Goal: Use online tool/utility: Utilize a website feature to perform a specific function

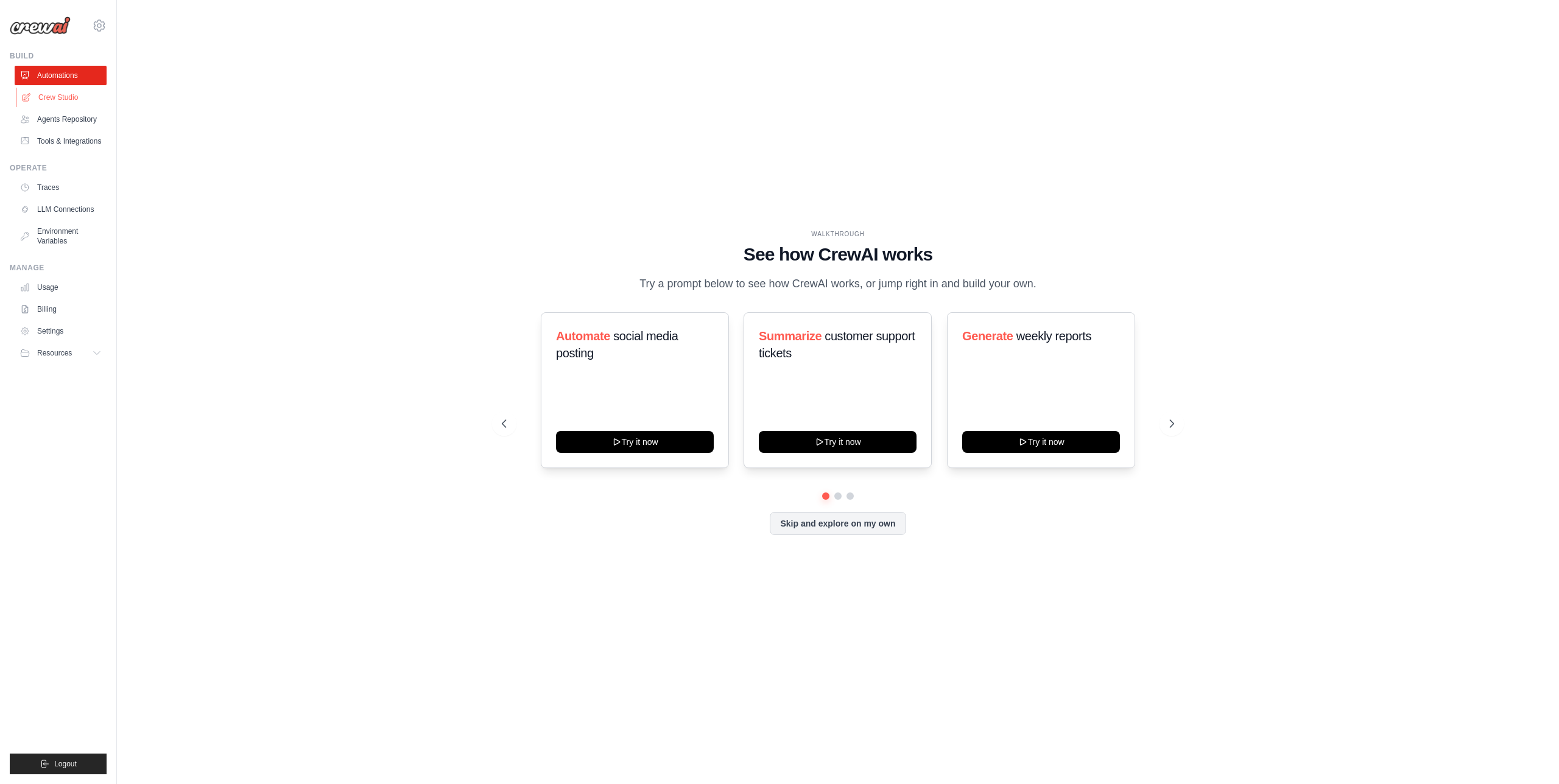
click at [67, 103] on link "Crew Studio" at bounding box center [62, 97] width 92 height 19
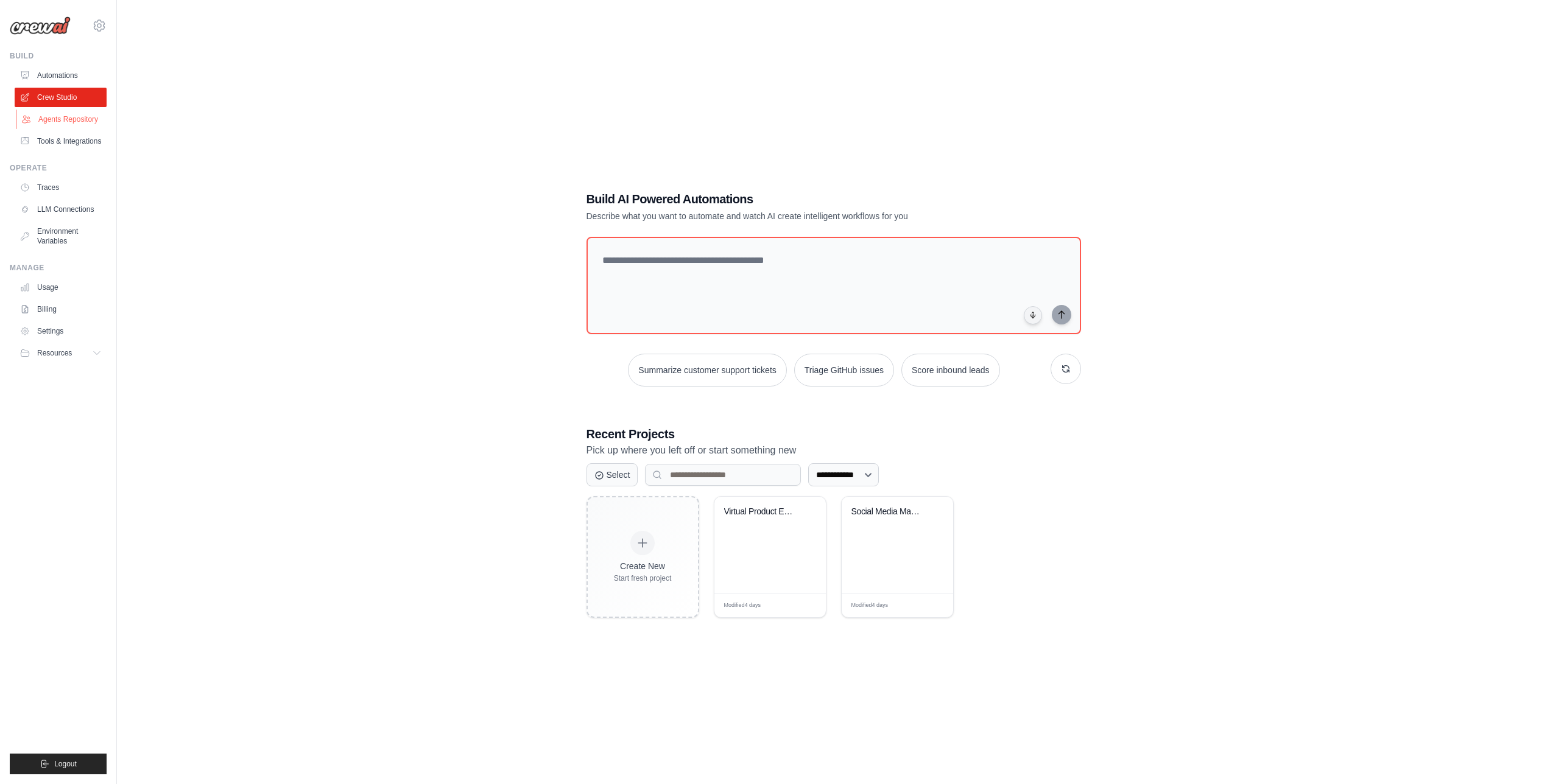
click at [69, 121] on link "Agents Repository" at bounding box center [62, 119] width 92 height 19
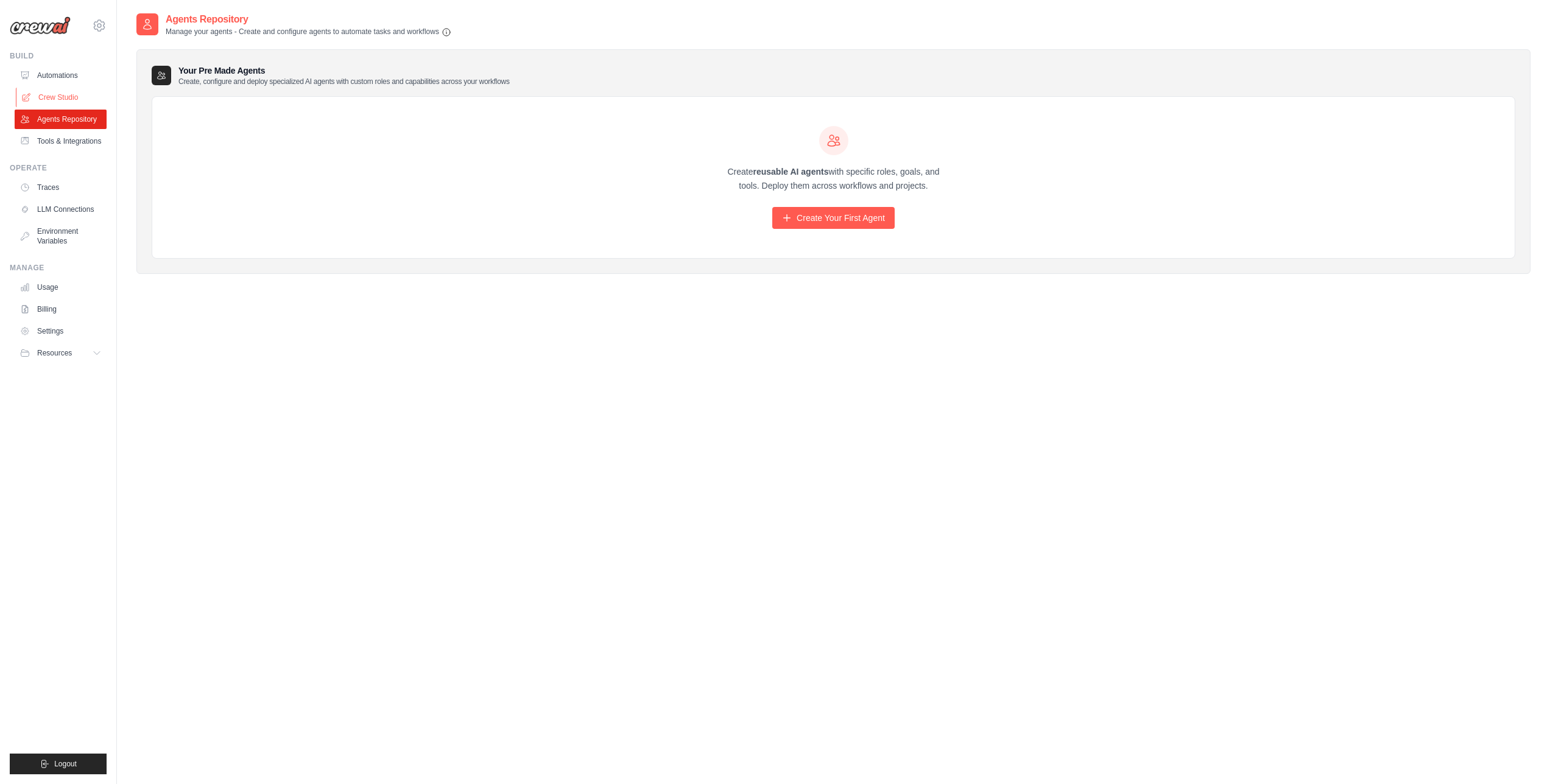
click at [69, 100] on link "Crew Studio" at bounding box center [62, 97] width 92 height 19
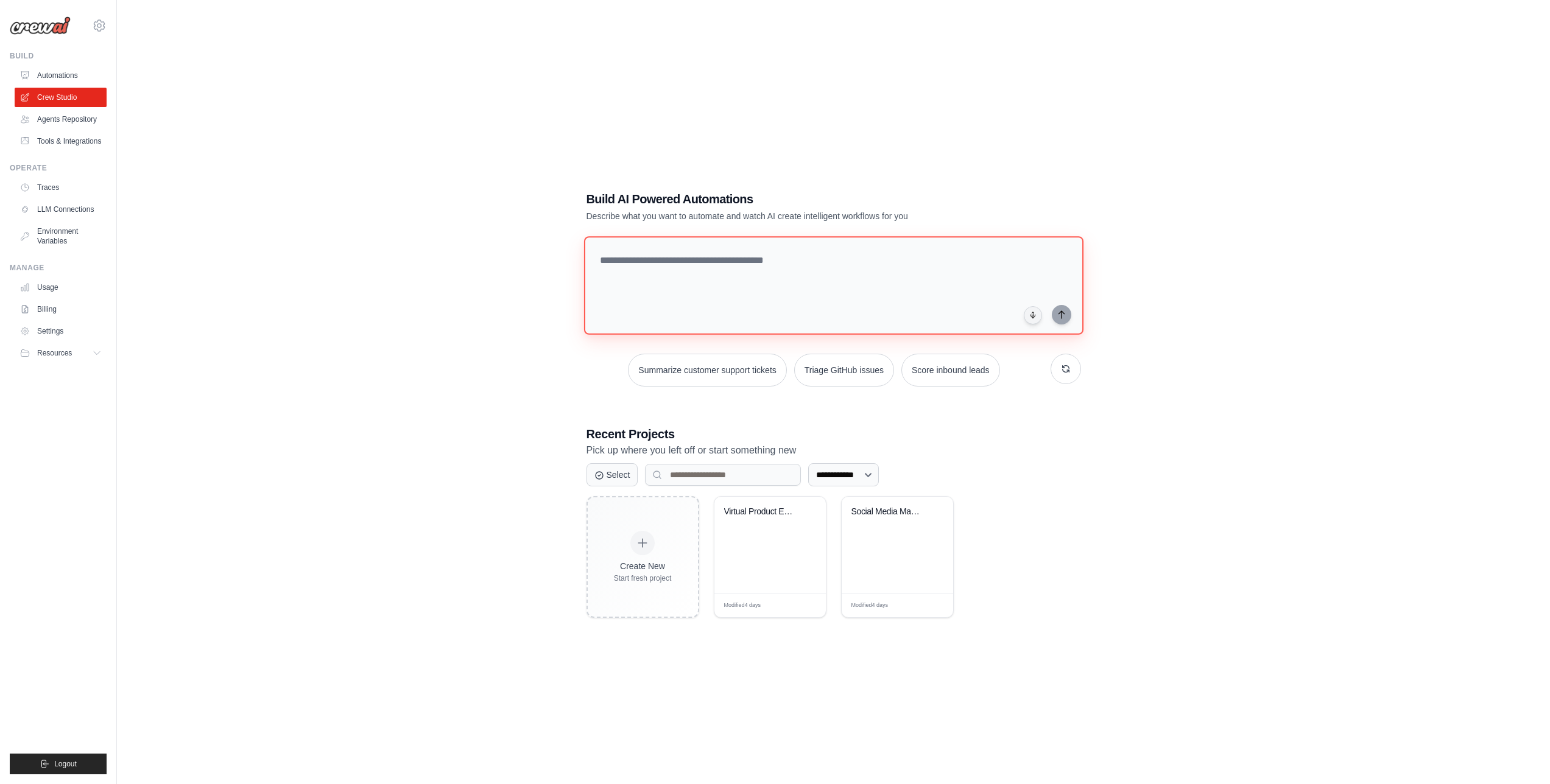
click at [807, 282] on textarea at bounding box center [833, 285] width 499 height 98
paste textarea "**********"
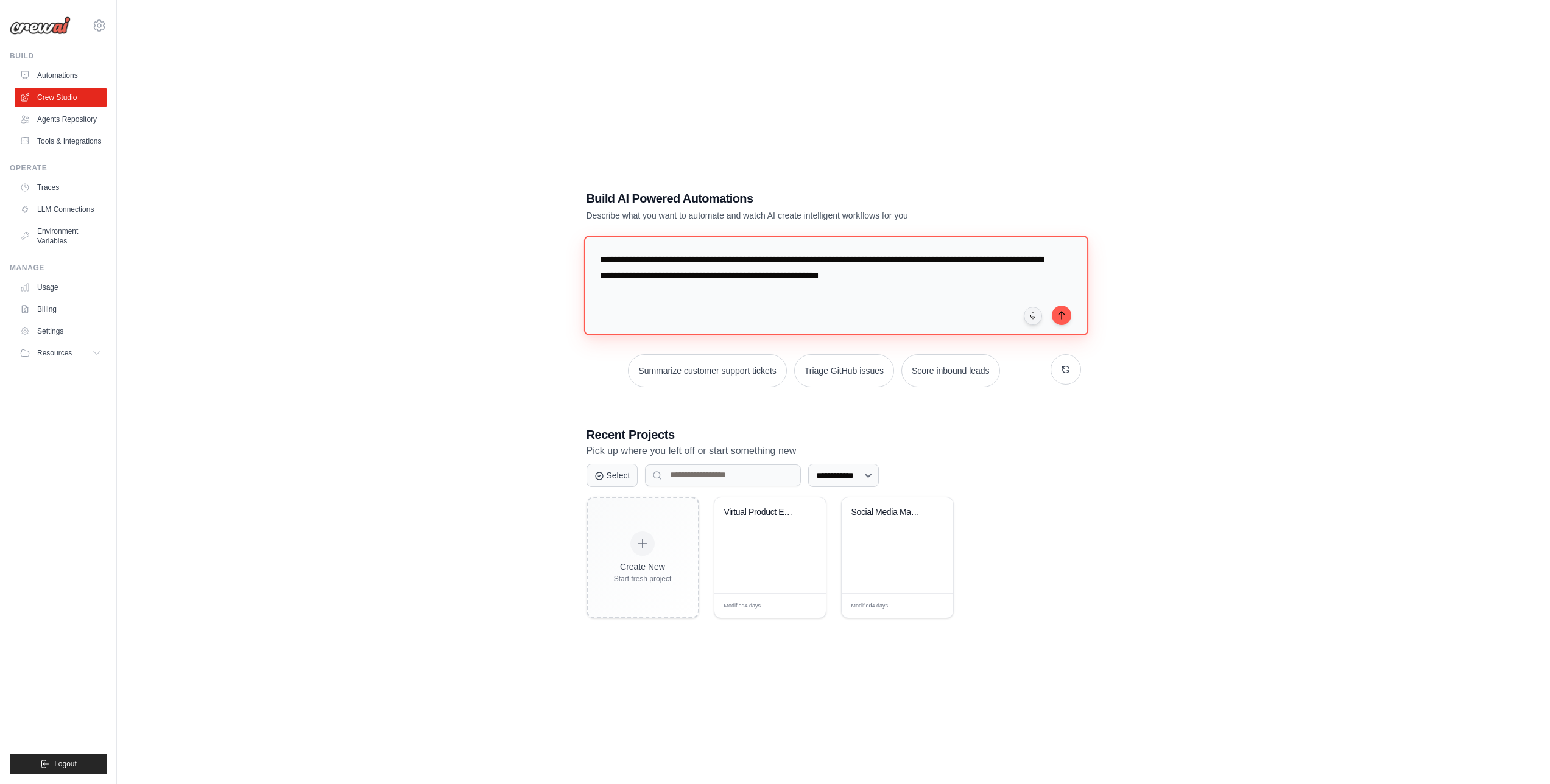
paste textarea "**********"
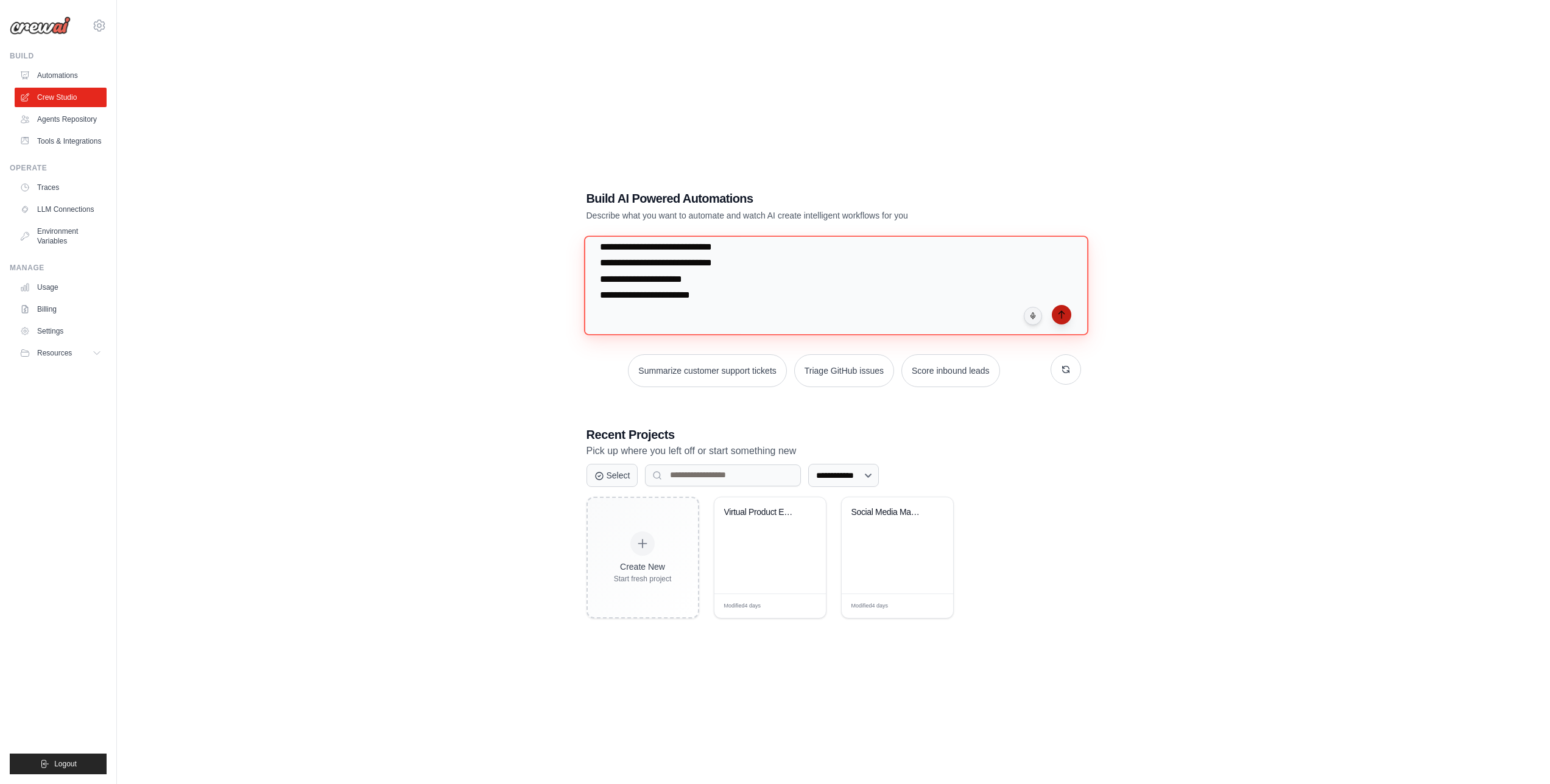
type textarea "**********"
click at [1060, 314] on icon "submit" at bounding box center [1061, 314] width 10 height 10
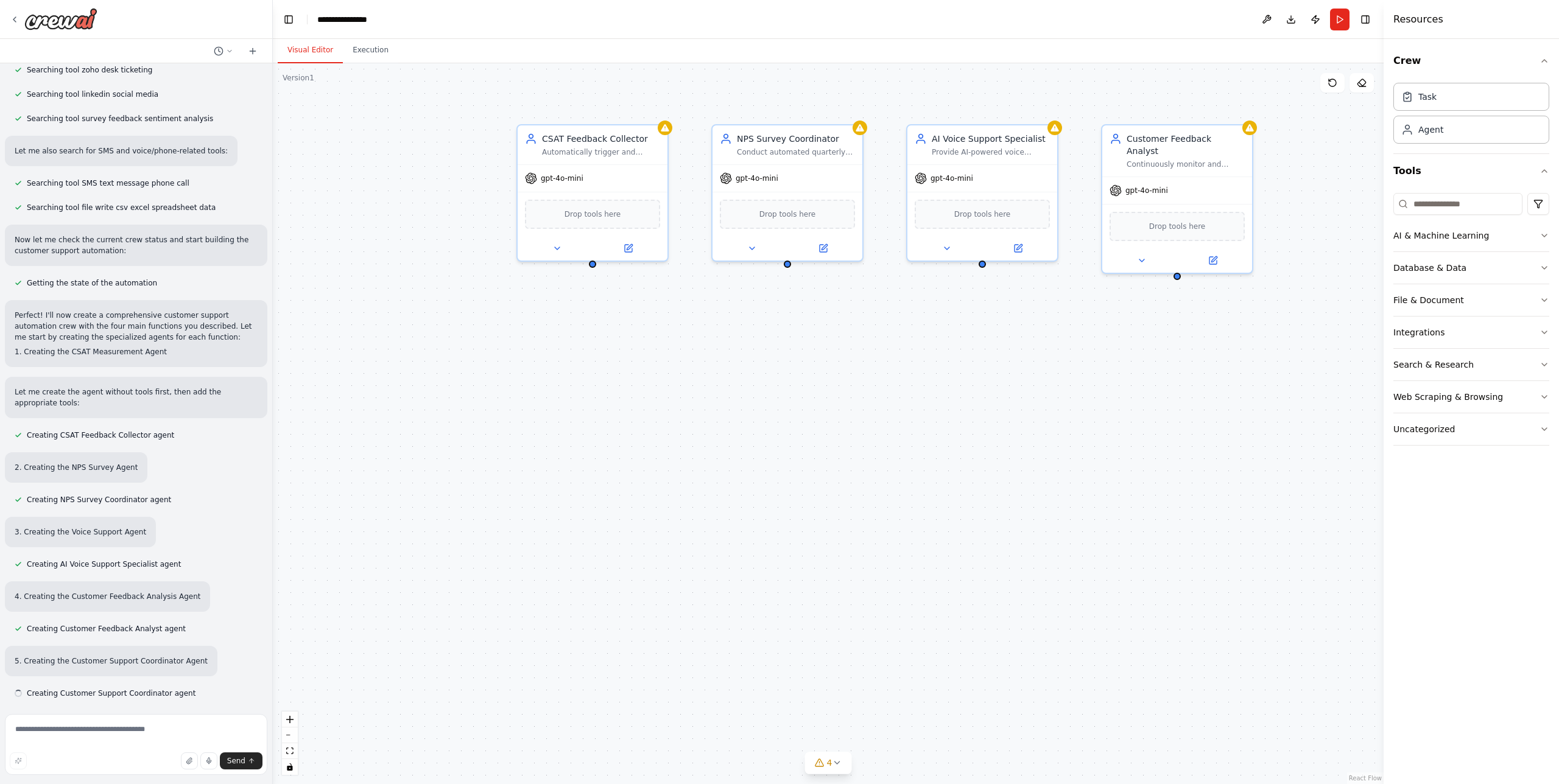
scroll to position [1017, 0]
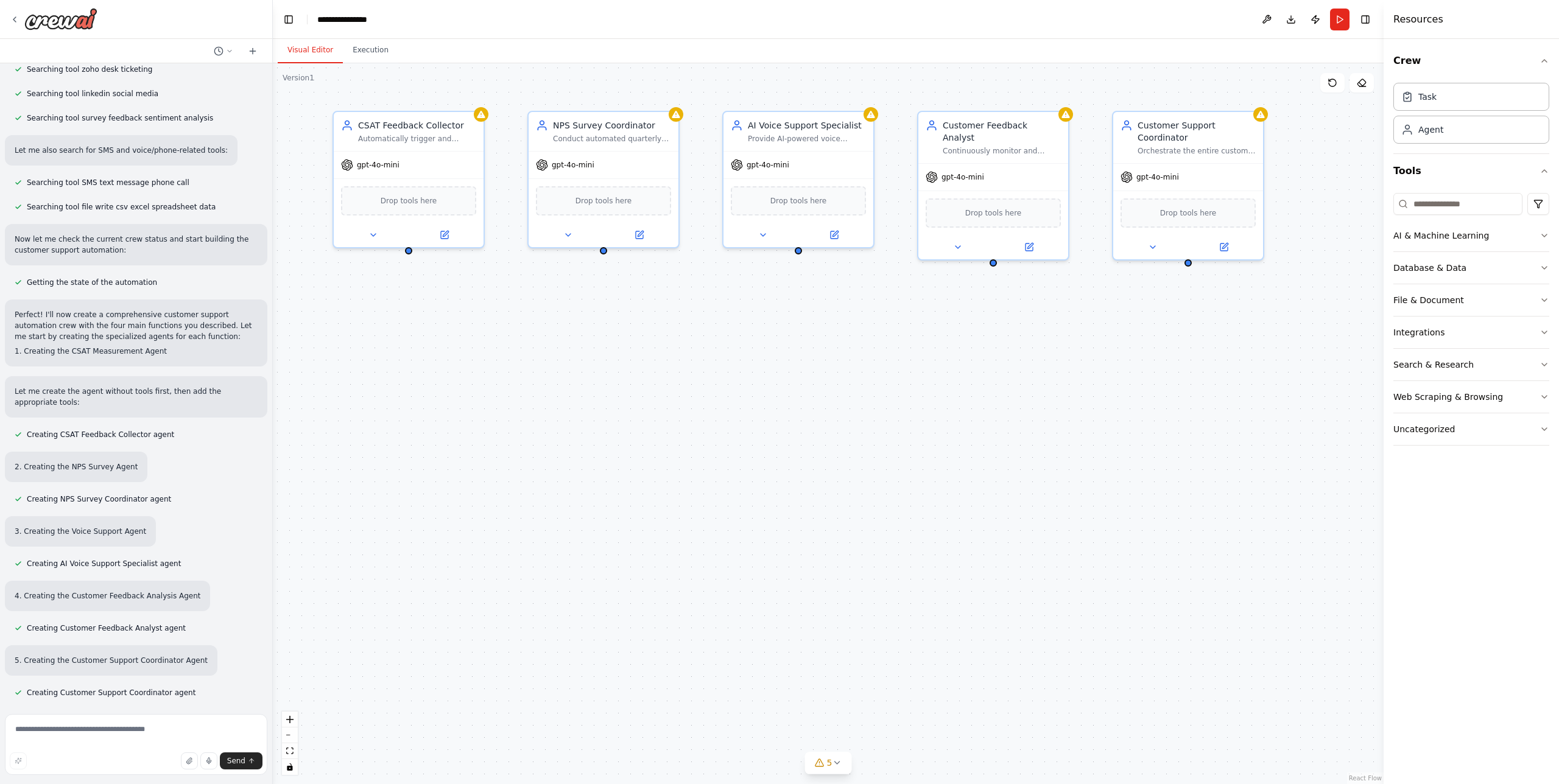
drag, startPoint x: 1140, startPoint y: 352, endPoint x: 958, endPoint y: 339, distance: 182.5
click at [958, 339] on div "CSAT Feedback Collector Automatically trigger and collect customer satisfaction…" at bounding box center [828, 424] width 1111 height 721
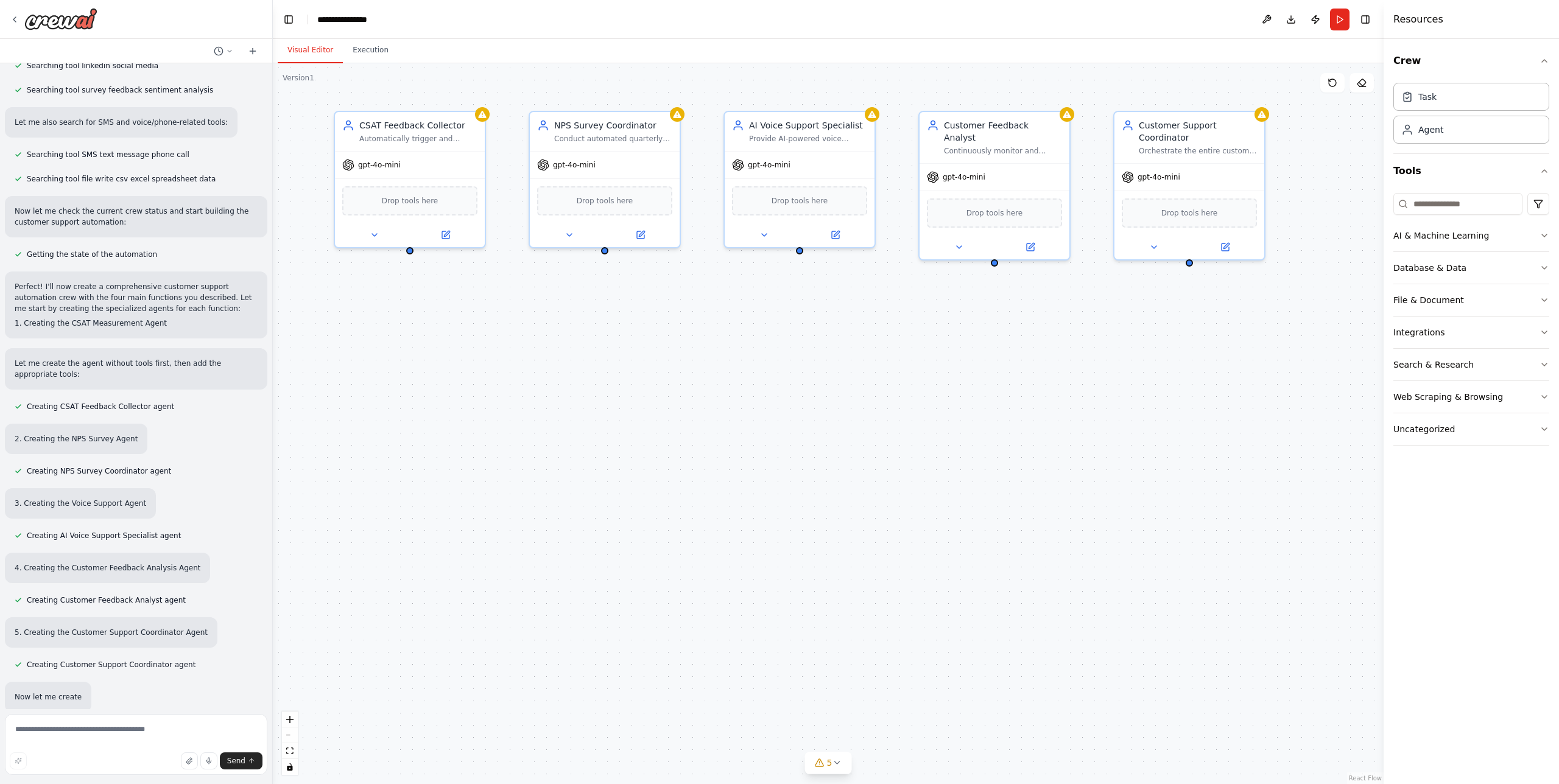
scroll to position [1046, 0]
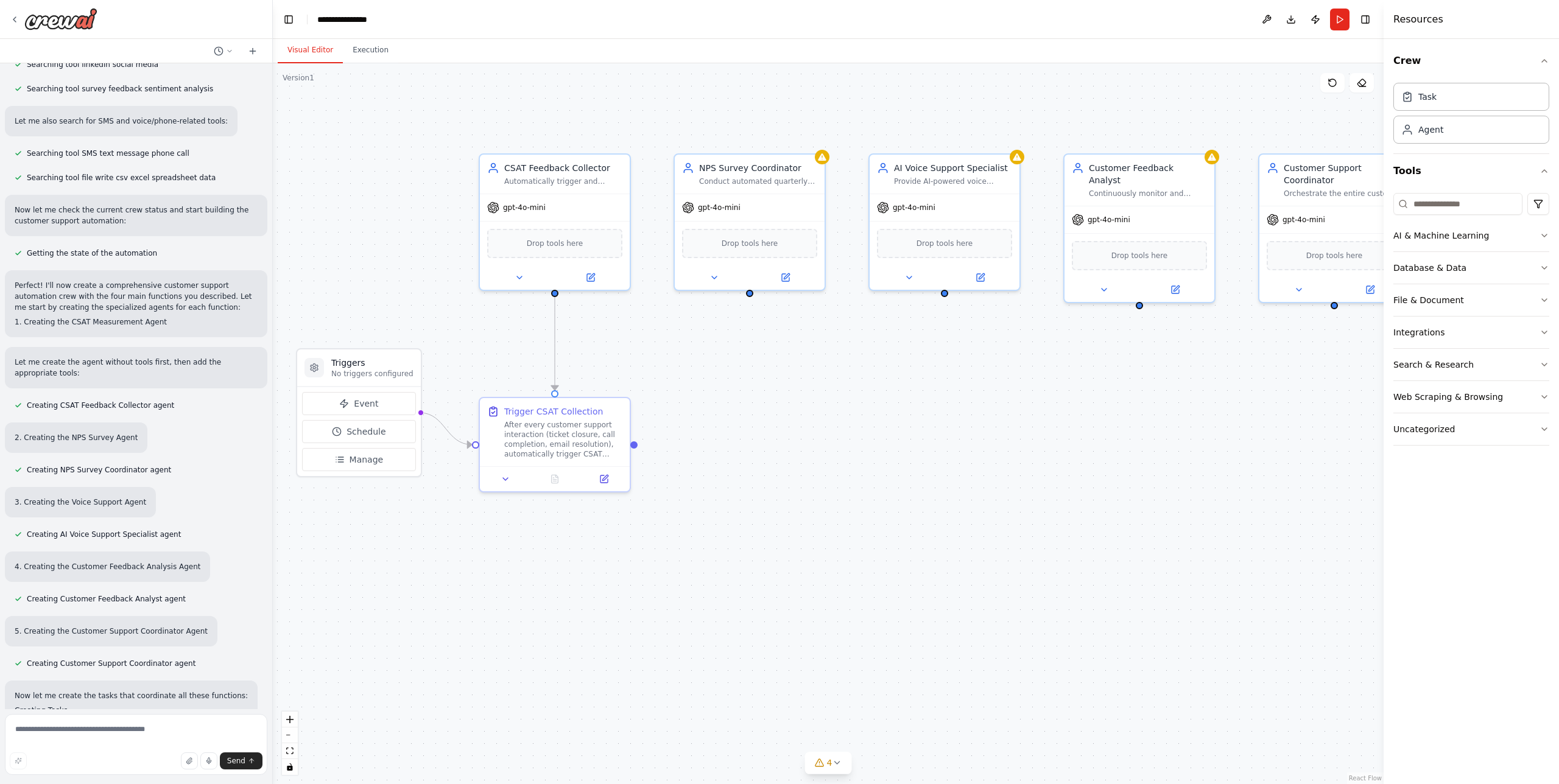
drag, startPoint x: 783, startPoint y: 462, endPoint x: 928, endPoint y: 504, distance: 151.0
click at [928, 504] on div ".deletable-edge-delete-btn { width: 20px; height: 20px; border: 0px solid #ffff…" at bounding box center [828, 424] width 1111 height 721
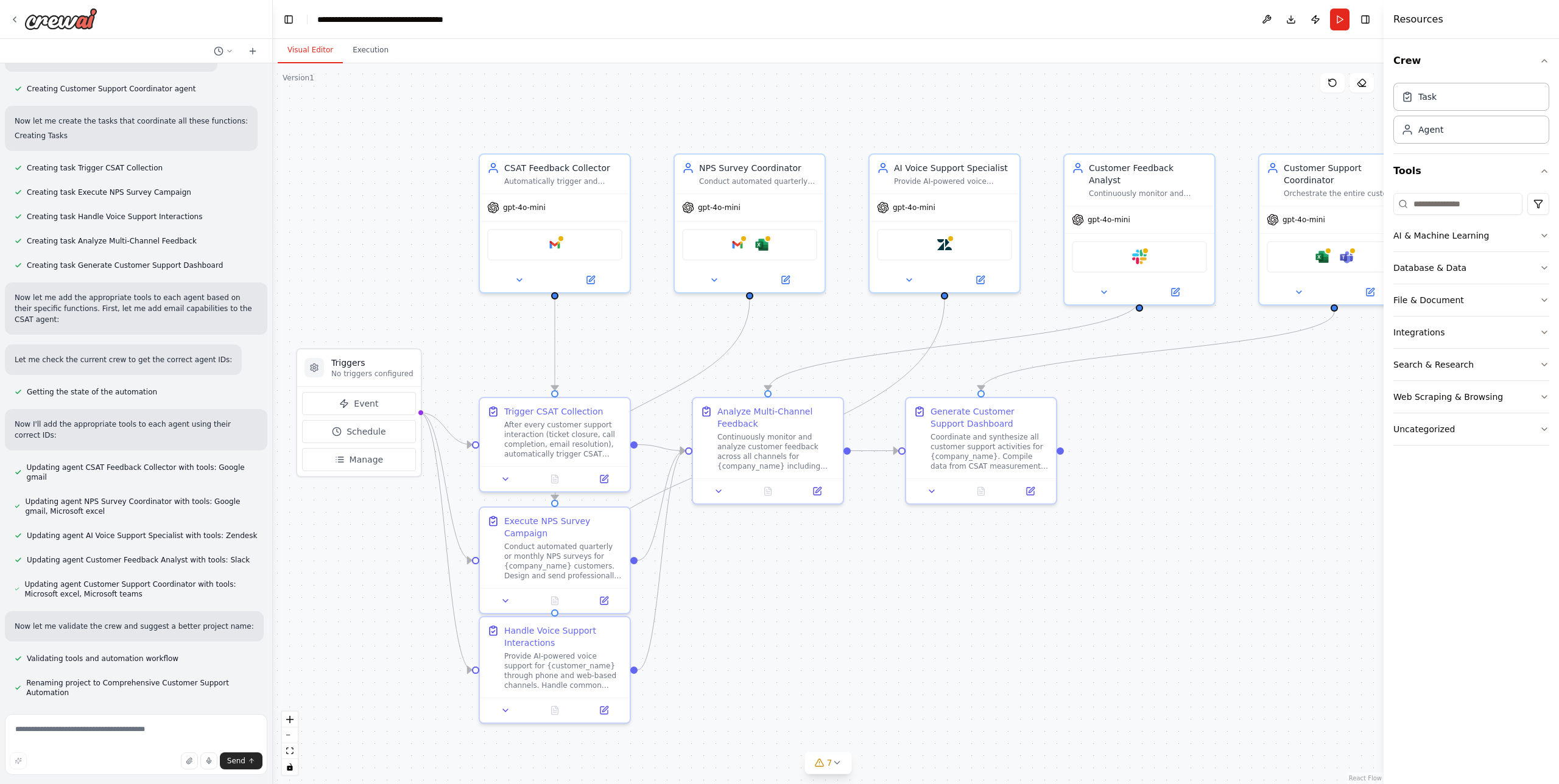
scroll to position [1650, 0]
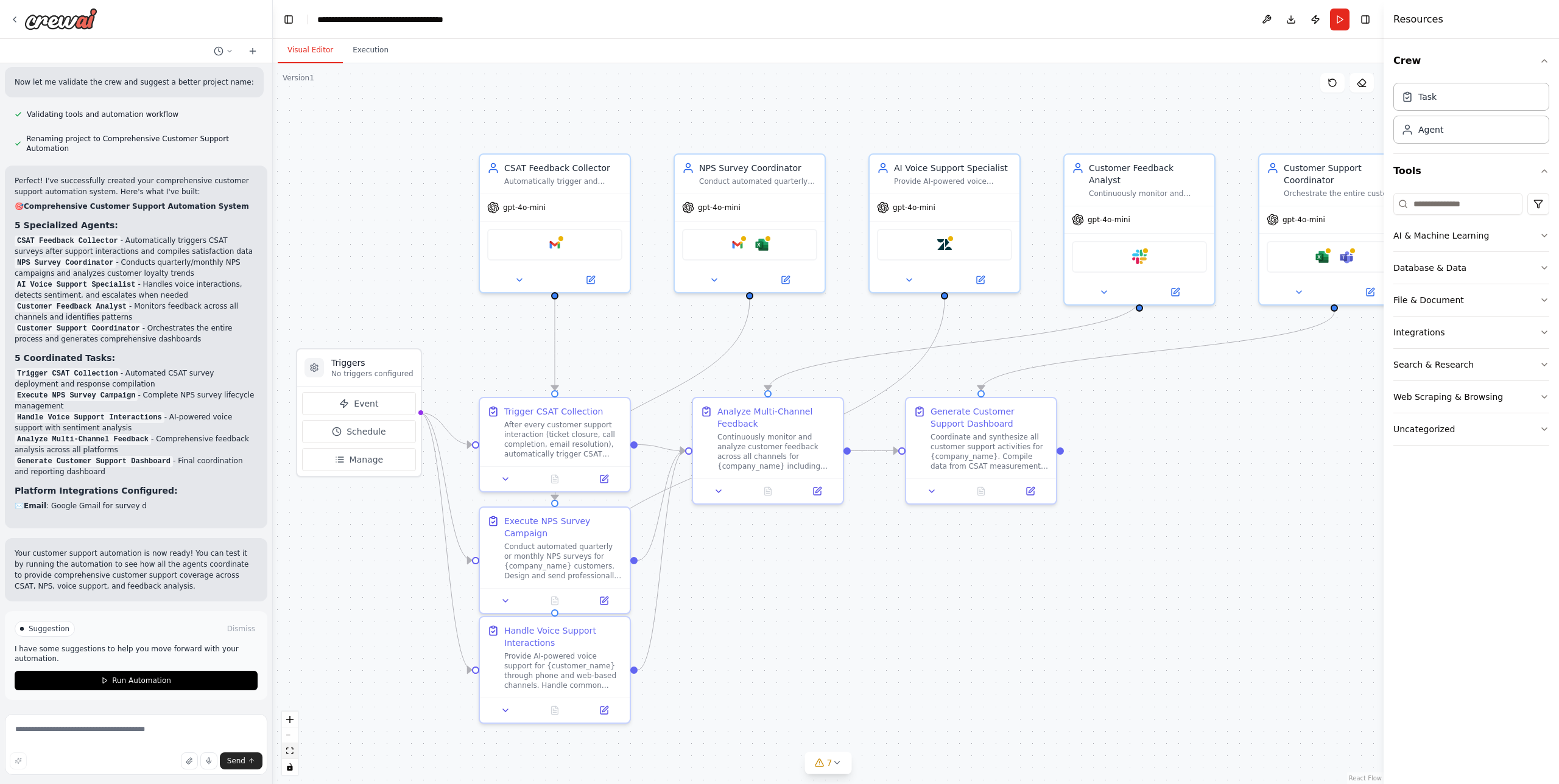
click at [289, 753] on icon "fit view" at bounding box center [289, 751] width 7 height 7
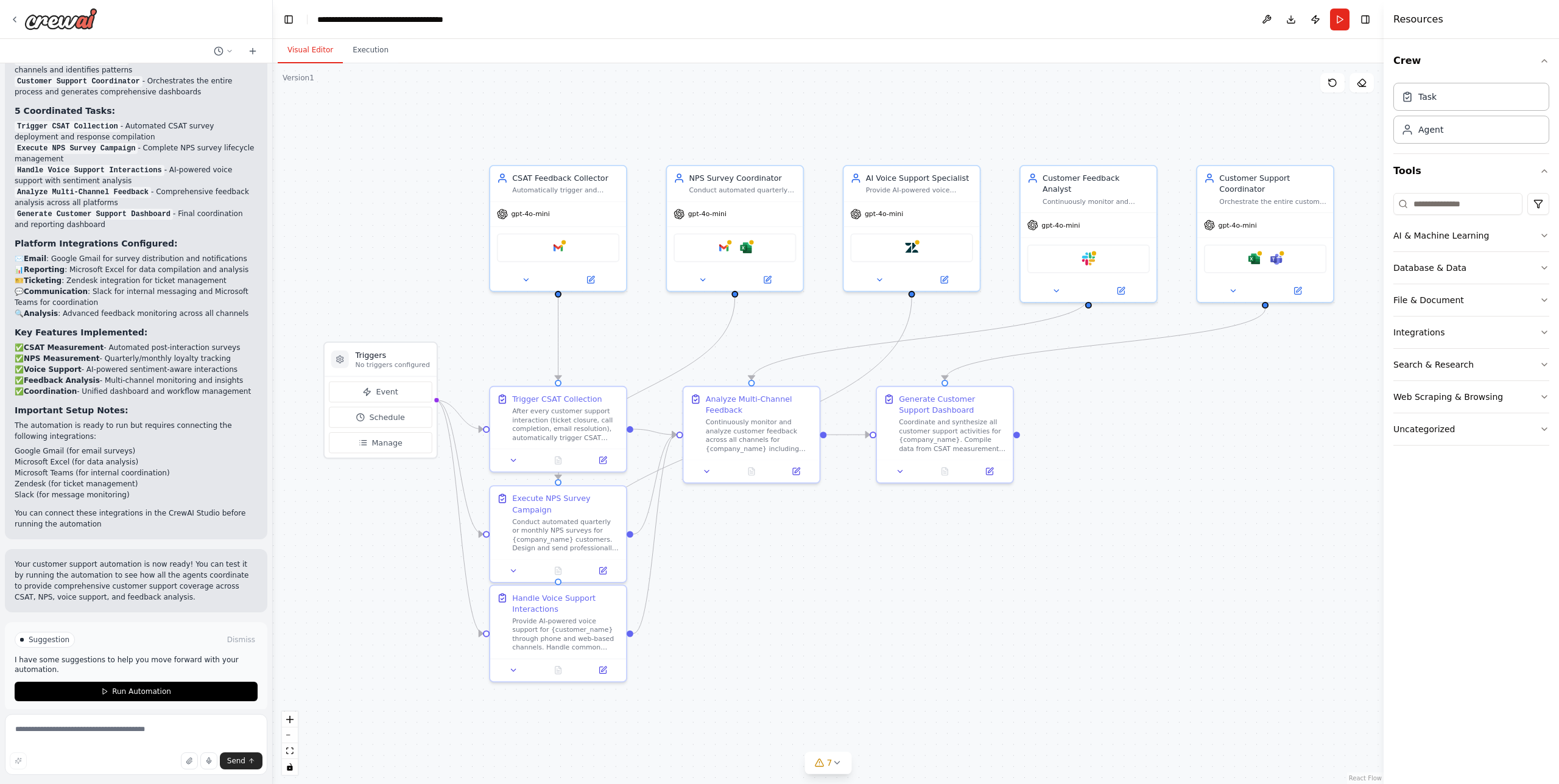
scroll to position [2423, 0]
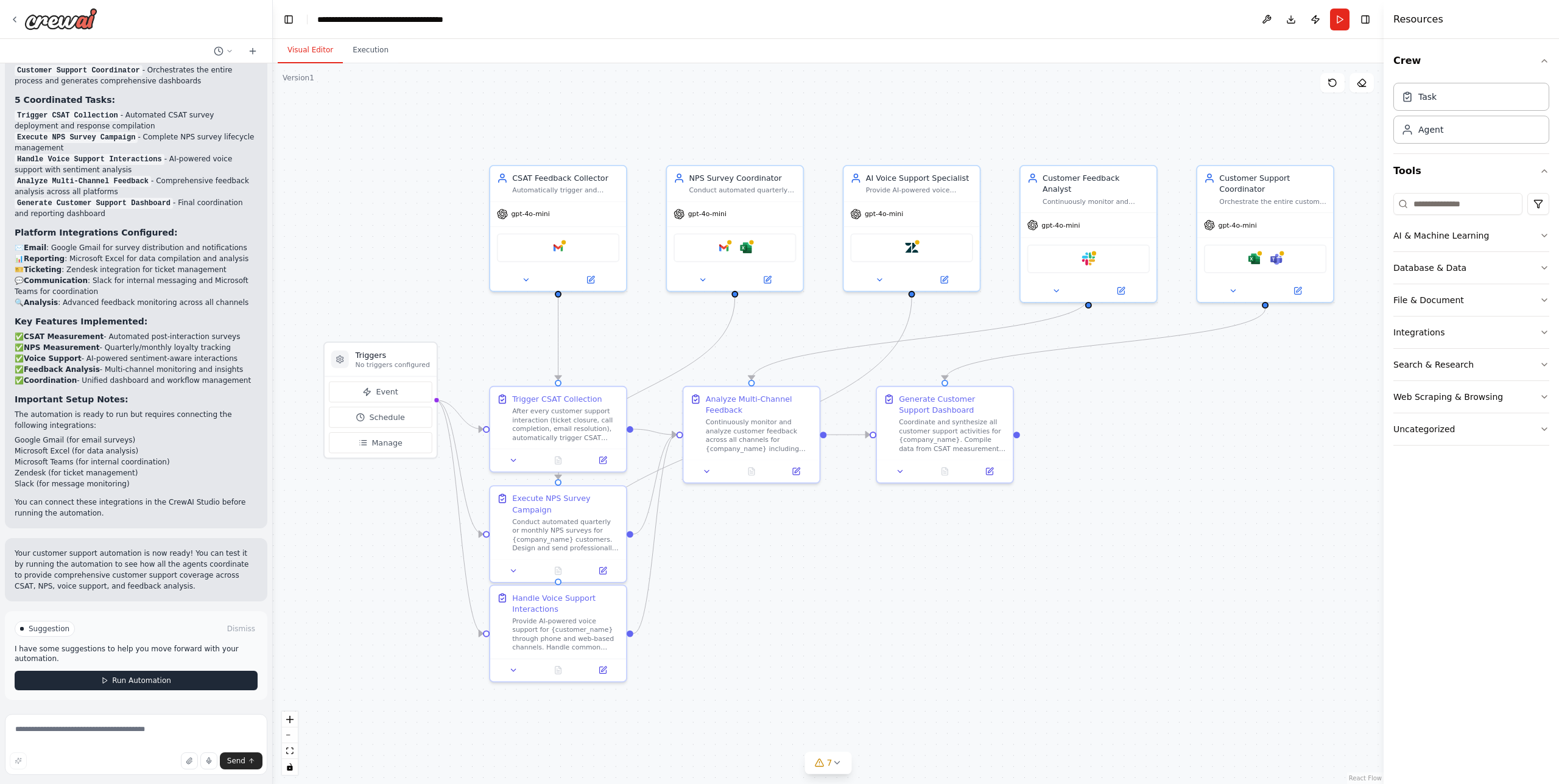
click at [103, 680] on icon at bounding box center [104, 680] width 7 height 7
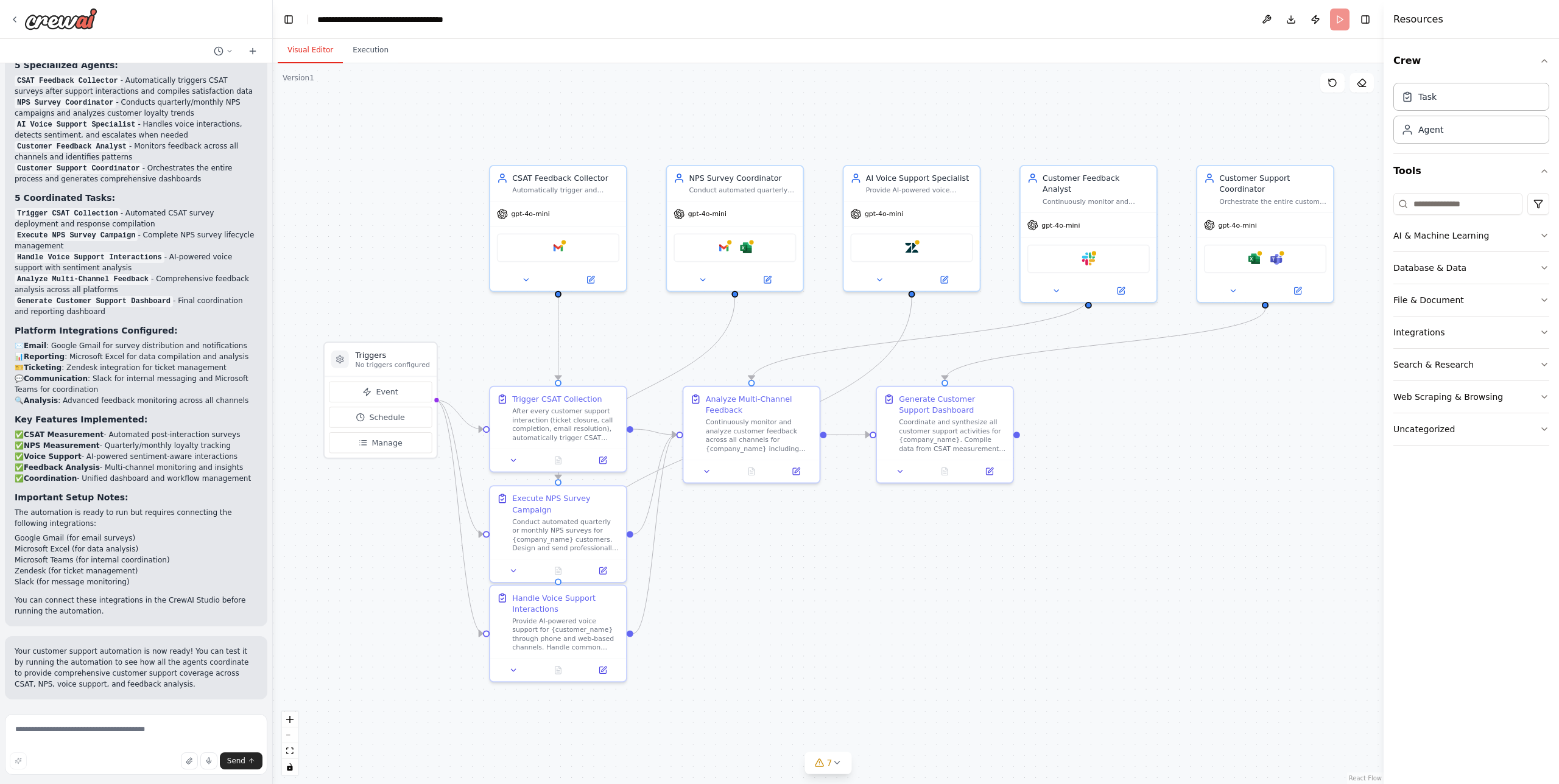
scroll to position [2325, 0]
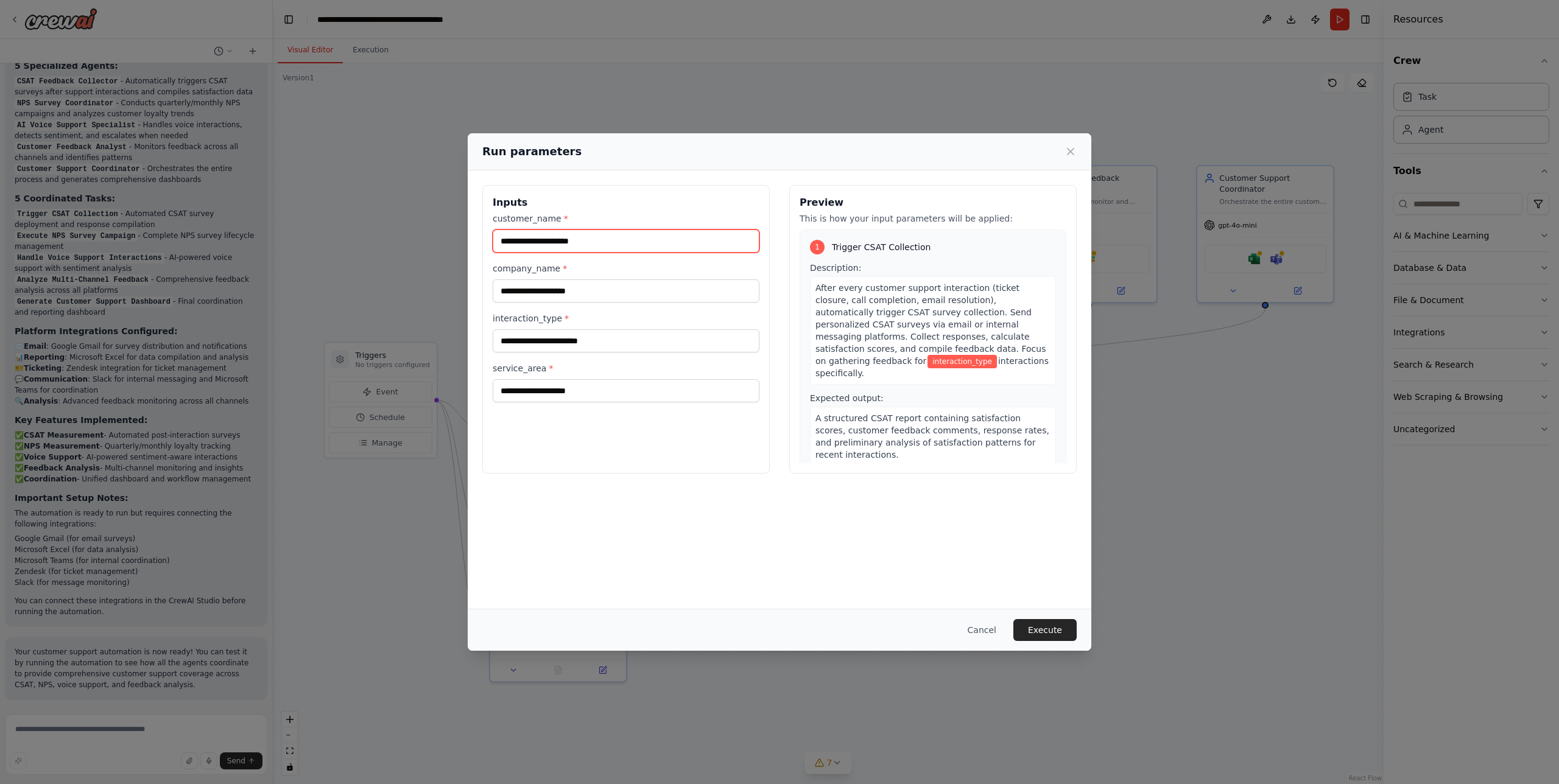
click at [600, 242] on input "customer_name *" at bounding box center [626, 241] width 266 height 23
type input "**********"
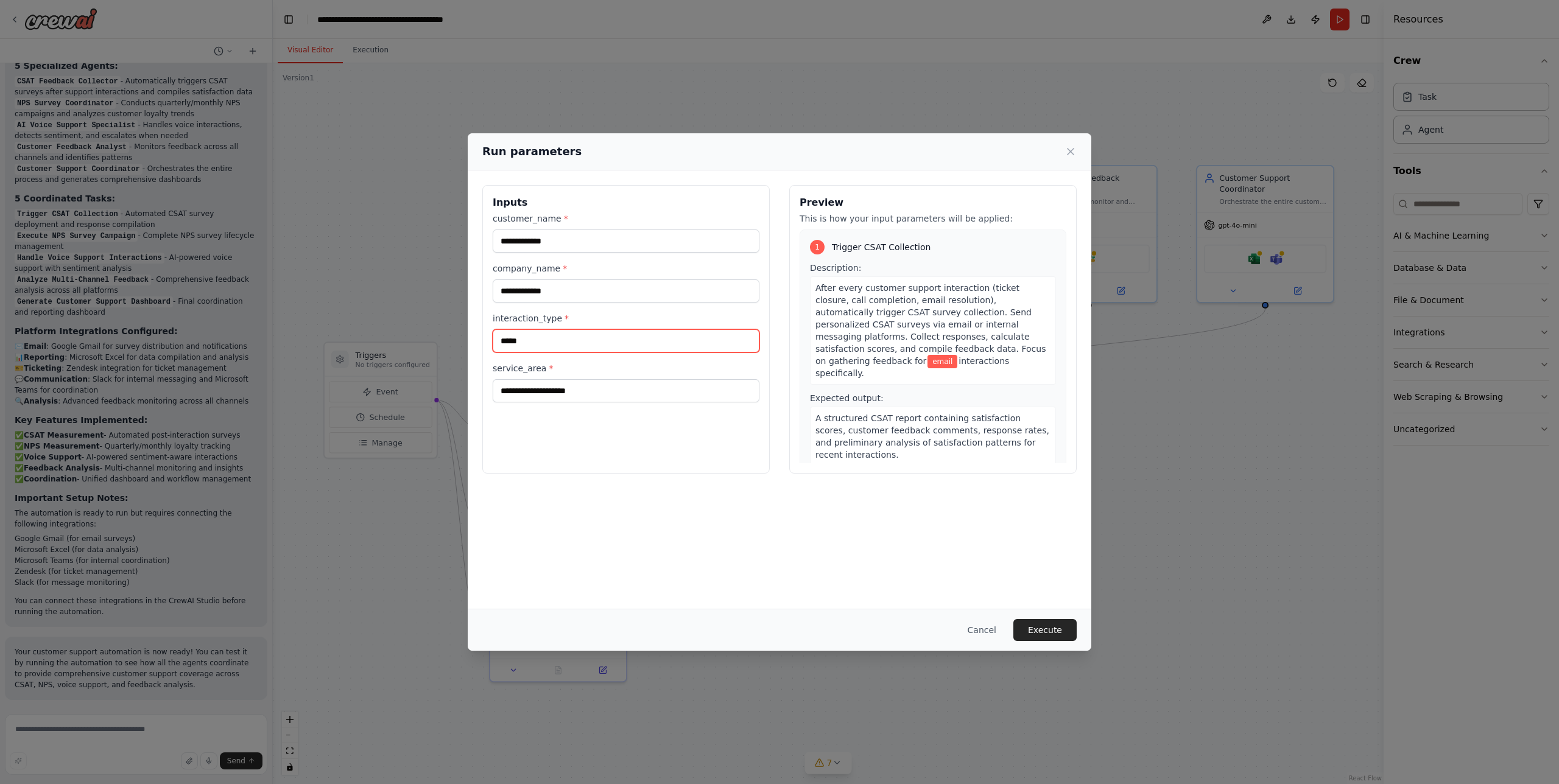
type input "*****"
type input "**********"
click at [569, 346] on input "*****" at bounding box center [626, 341] width 266 height 23
drag, startPoint x: 564, startPoint y: 346, endPoint x: 491, endPoint y: 342, distance: 73.1
click at [491, 342] on div "**********" at bounding box center [626, 329] width 288 height 288
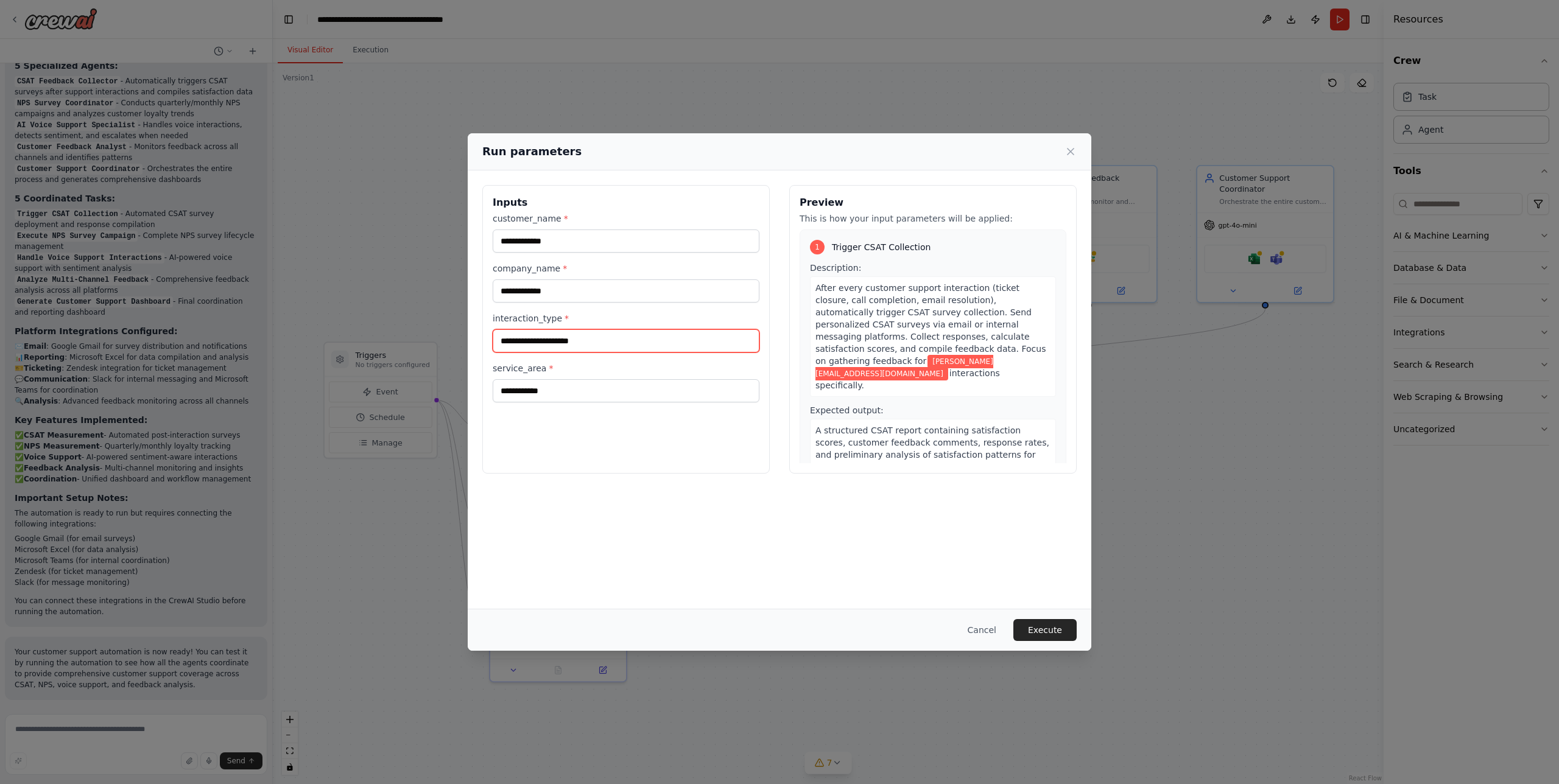
type input "**********"
click at [718, 508] on div "**********" at bounding box center [779, 389] width 624 height 438
click at [1042, 633] on button "Execute" at bounding box center [1046, 630] width 64 height 22
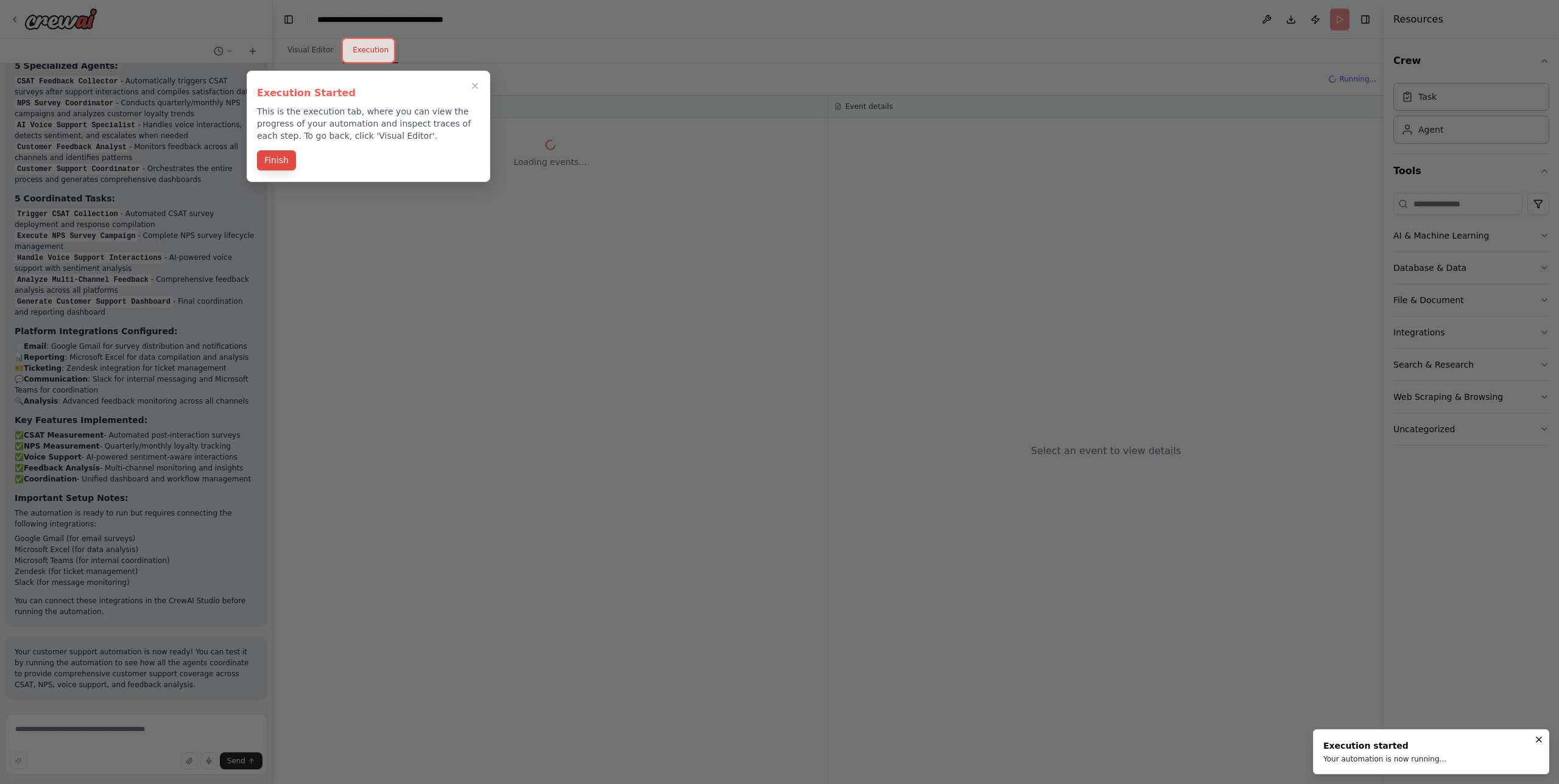
click at [280, 158] on button "Finish" at bounding box center [276, 160] width 39 height 20
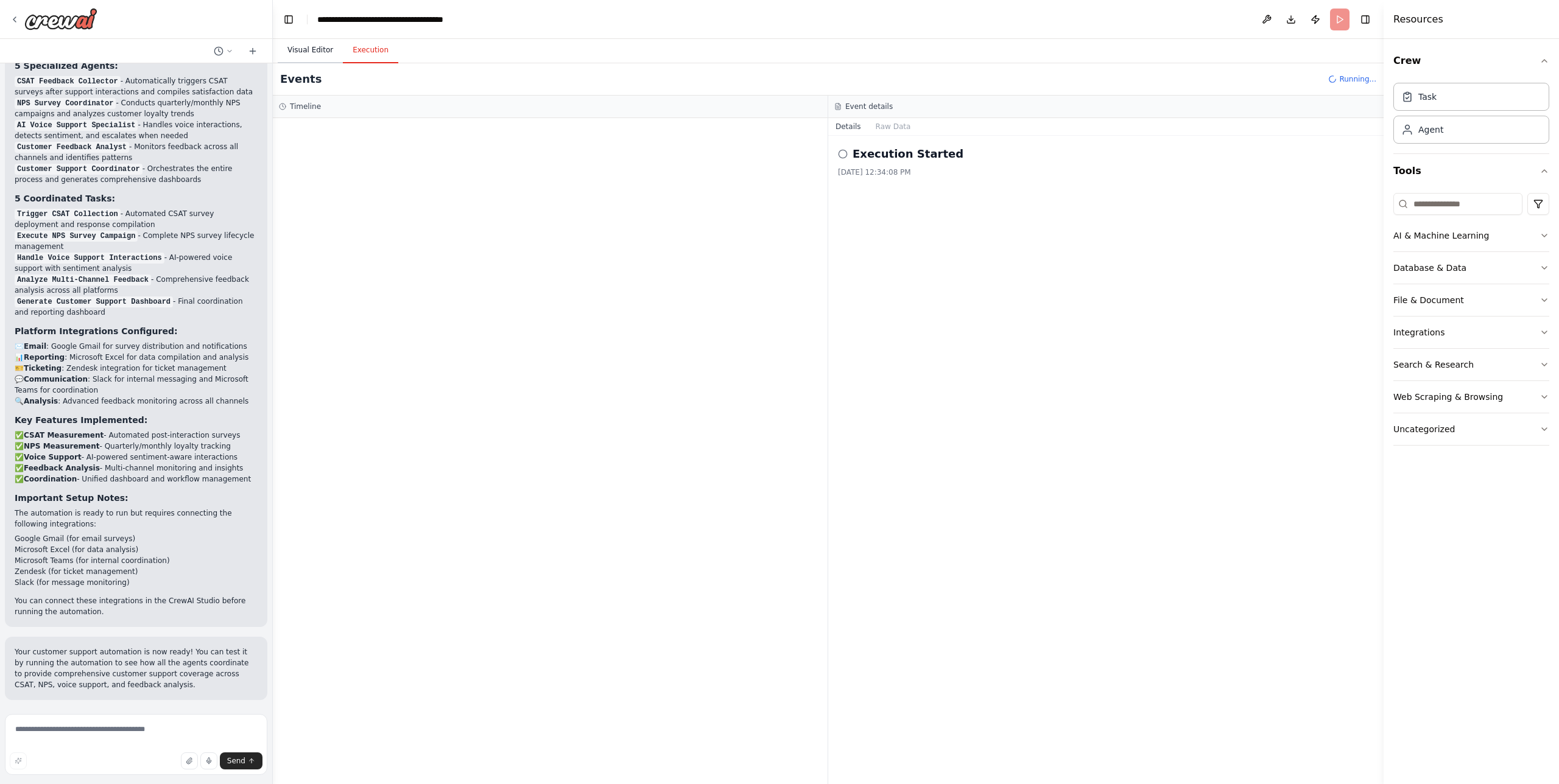
click at [317, 48] on button "Visual Editor" at bounding box center [311, 50] width 66 height 26
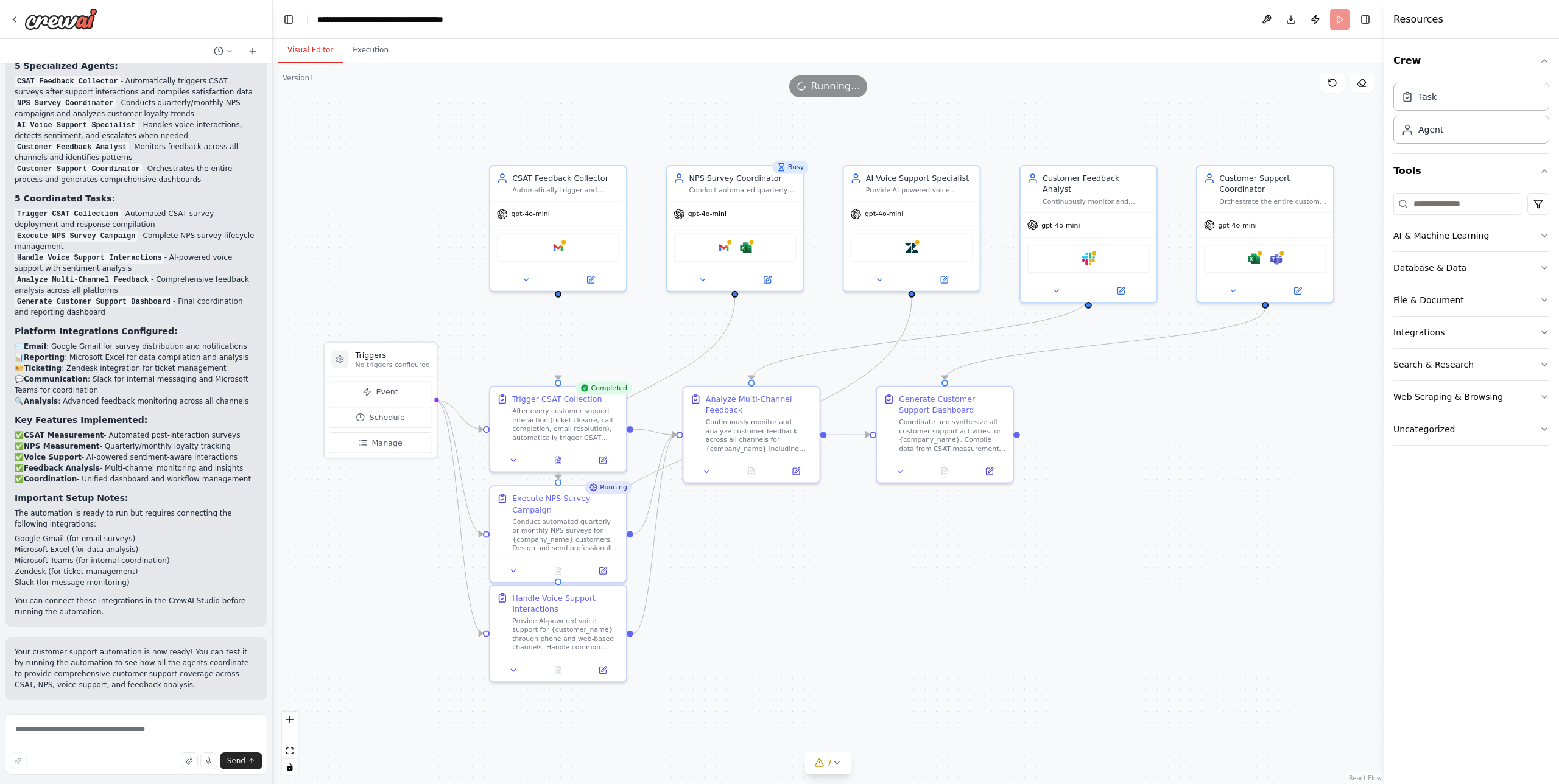
click at [926, 645] on div ".deletable-edge-delete-btn { width: 20px; height: 20px; border: 0px solid #ffff…" at bounding box center [828, 424] width 1111 height 721
click at [365, 51] on button "Execution" at bounding box center [370, 50] width 56 height 26
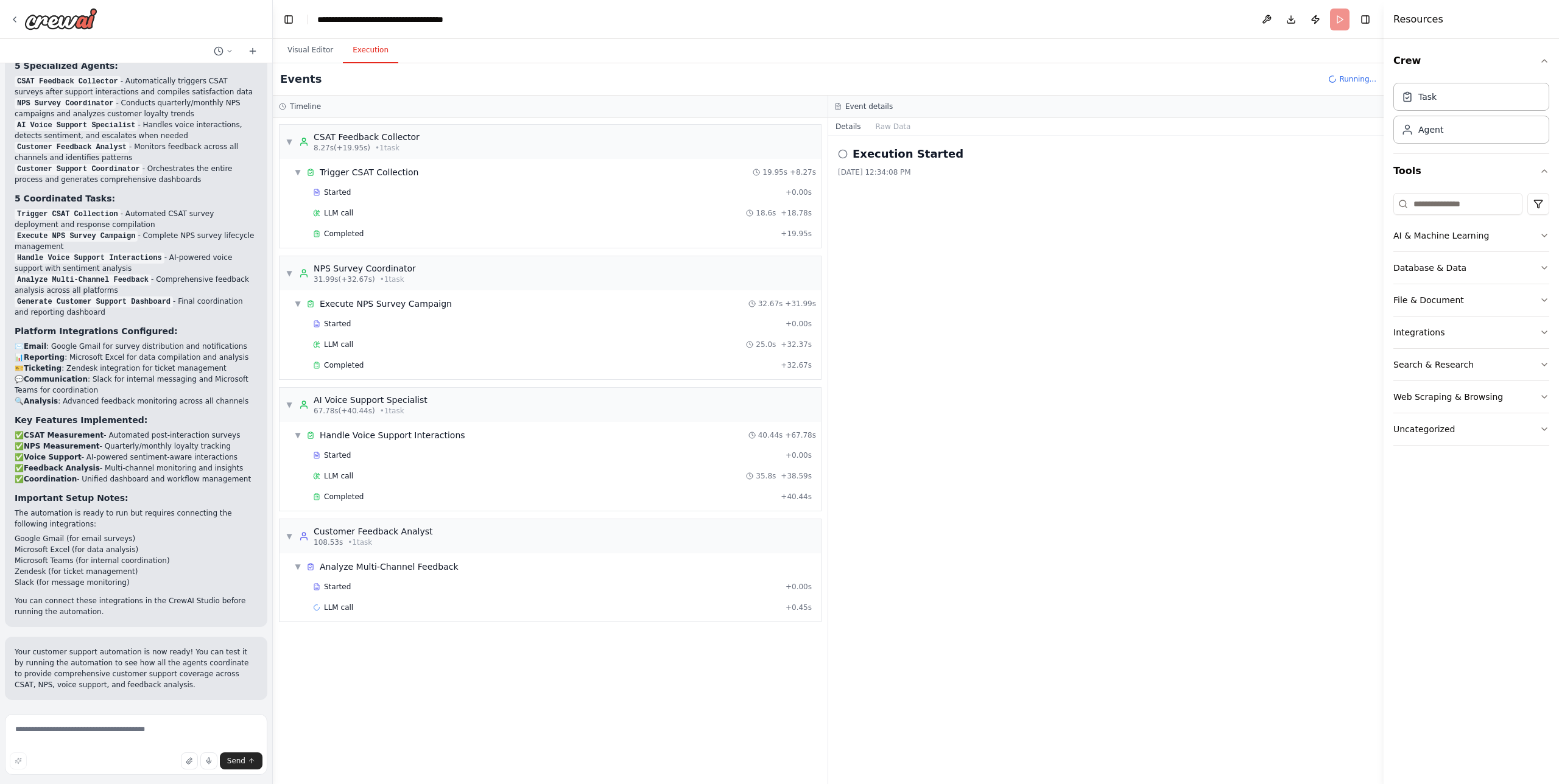
click at [407, 334] on div "Started + 0.00s LLM call 25.0s + 32.37s Completed + 32.67s" at bounding box center [555, 346] width 532 height 62
click at [407, 321] on div "Started" at bounding box center [547, 324] width 467 height 10
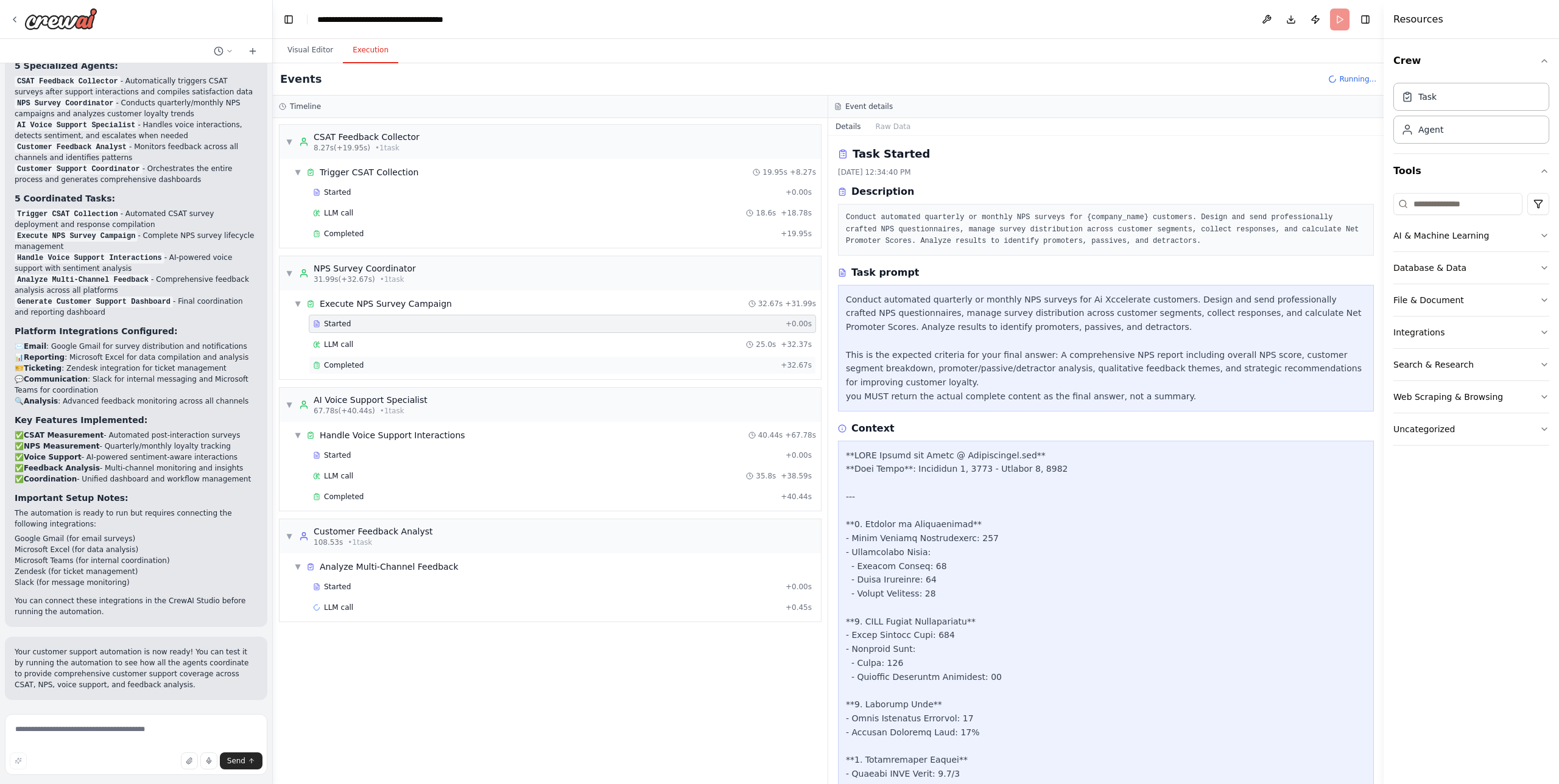
click at [387, 369] on div "Completed" at bounding box center [544, 365] width 463 height 10
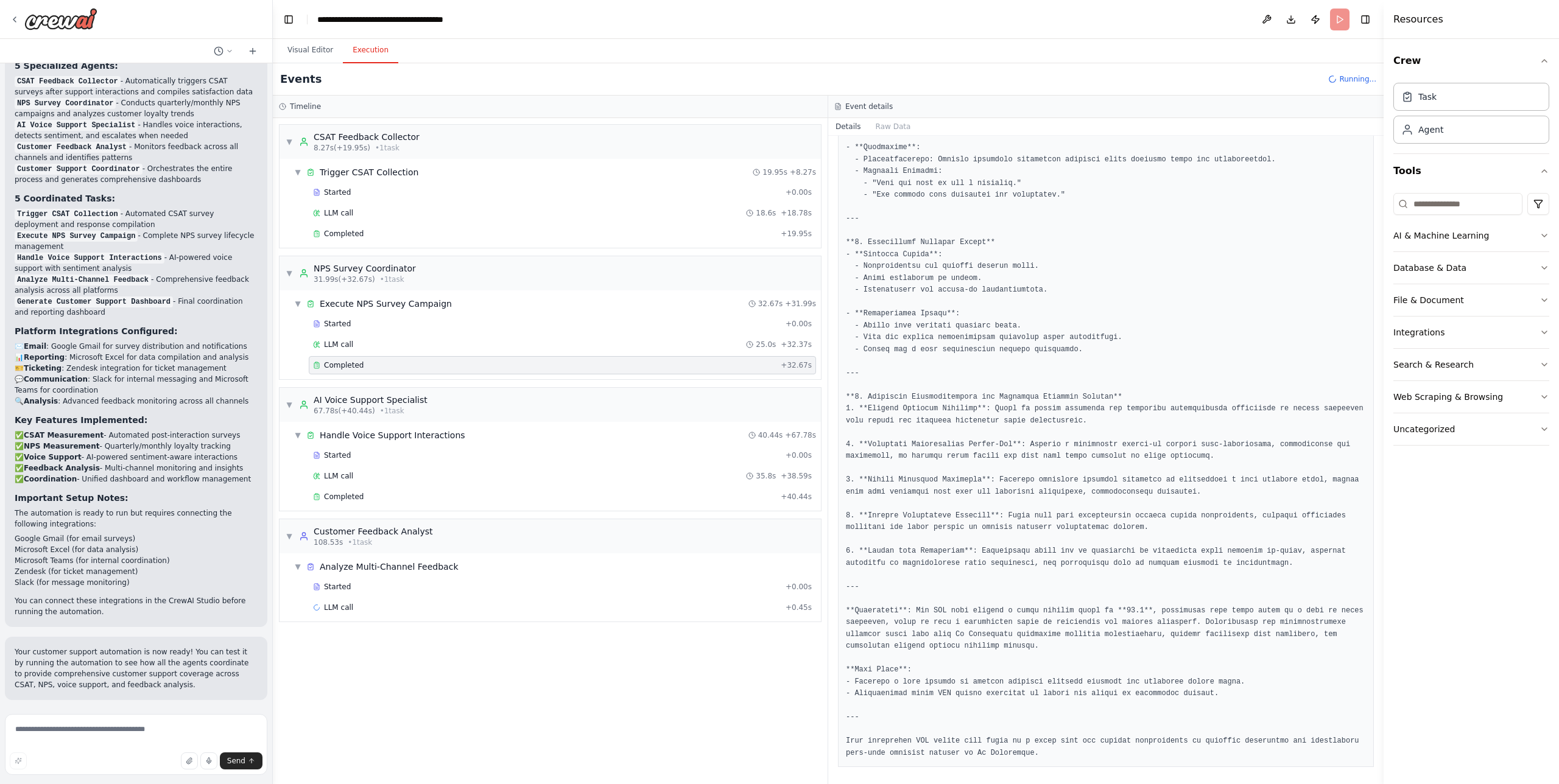
scroll to position [664, 0]
click at [379, 498] on div "Completed" at bounding box center [544, 496] width 463 height 10
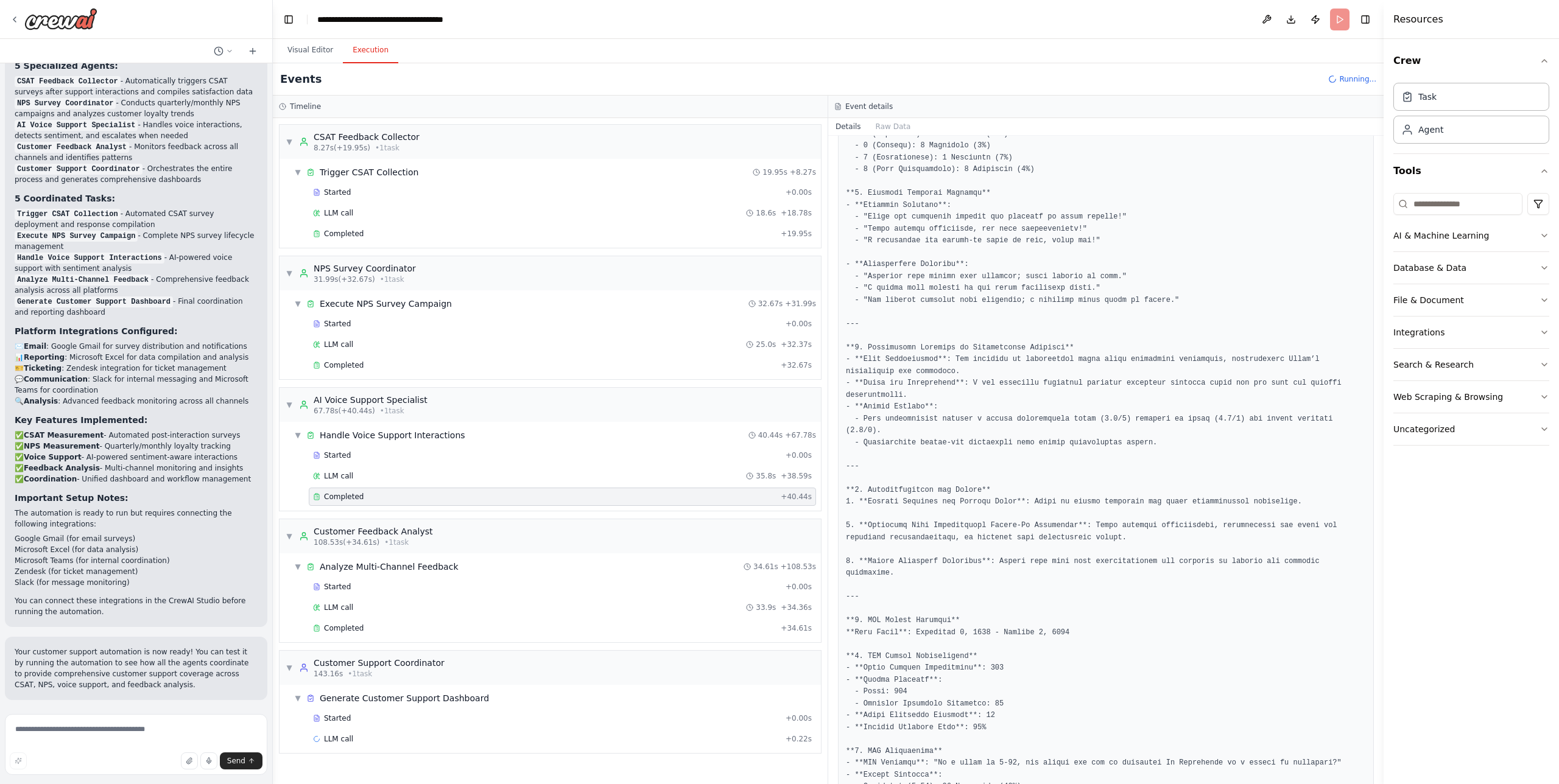
scroll to position [0, 0]
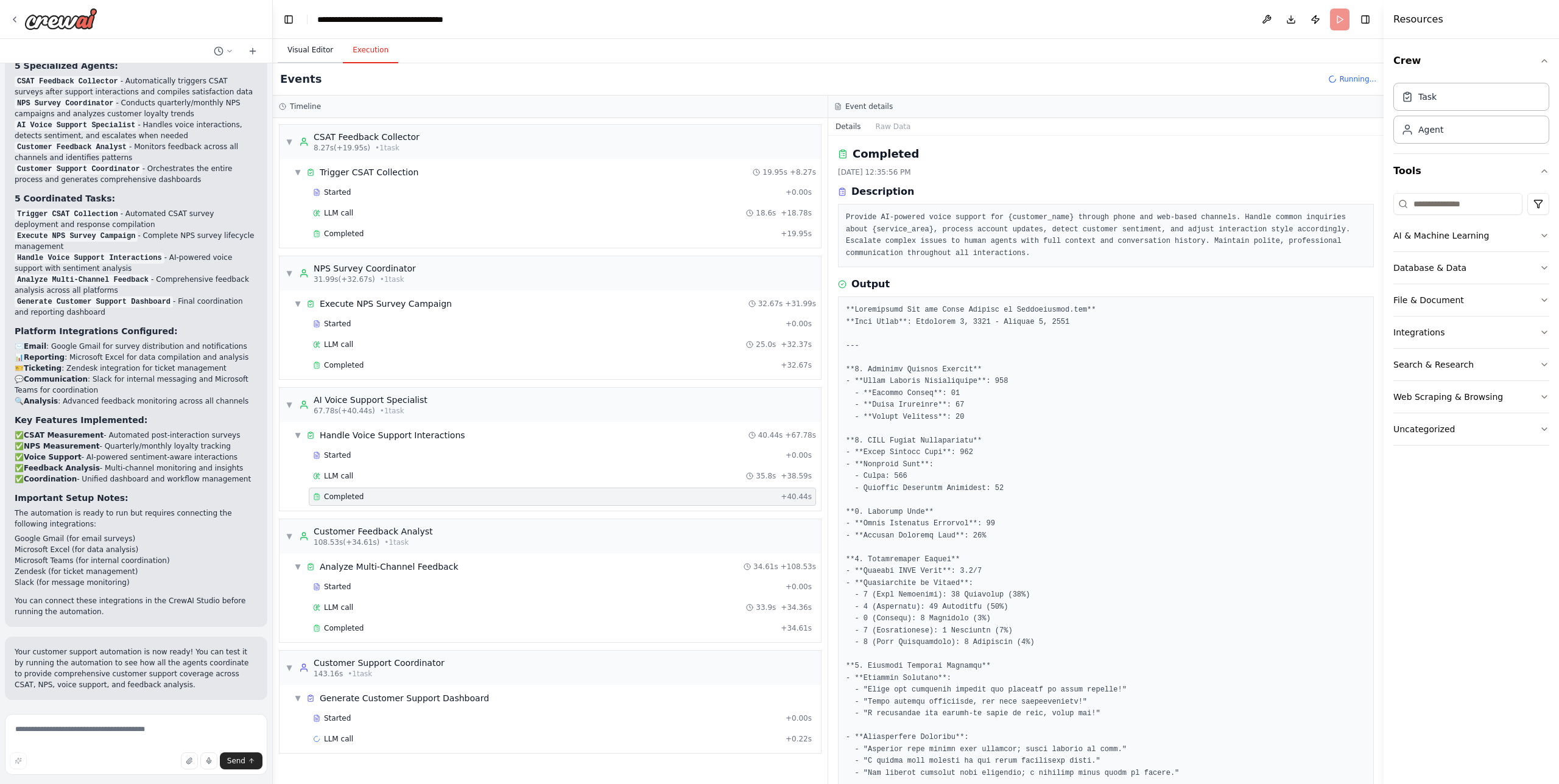
click at [305, 50] on button "Visual Editor" at bounding box center [311, 50] width 66 height 26
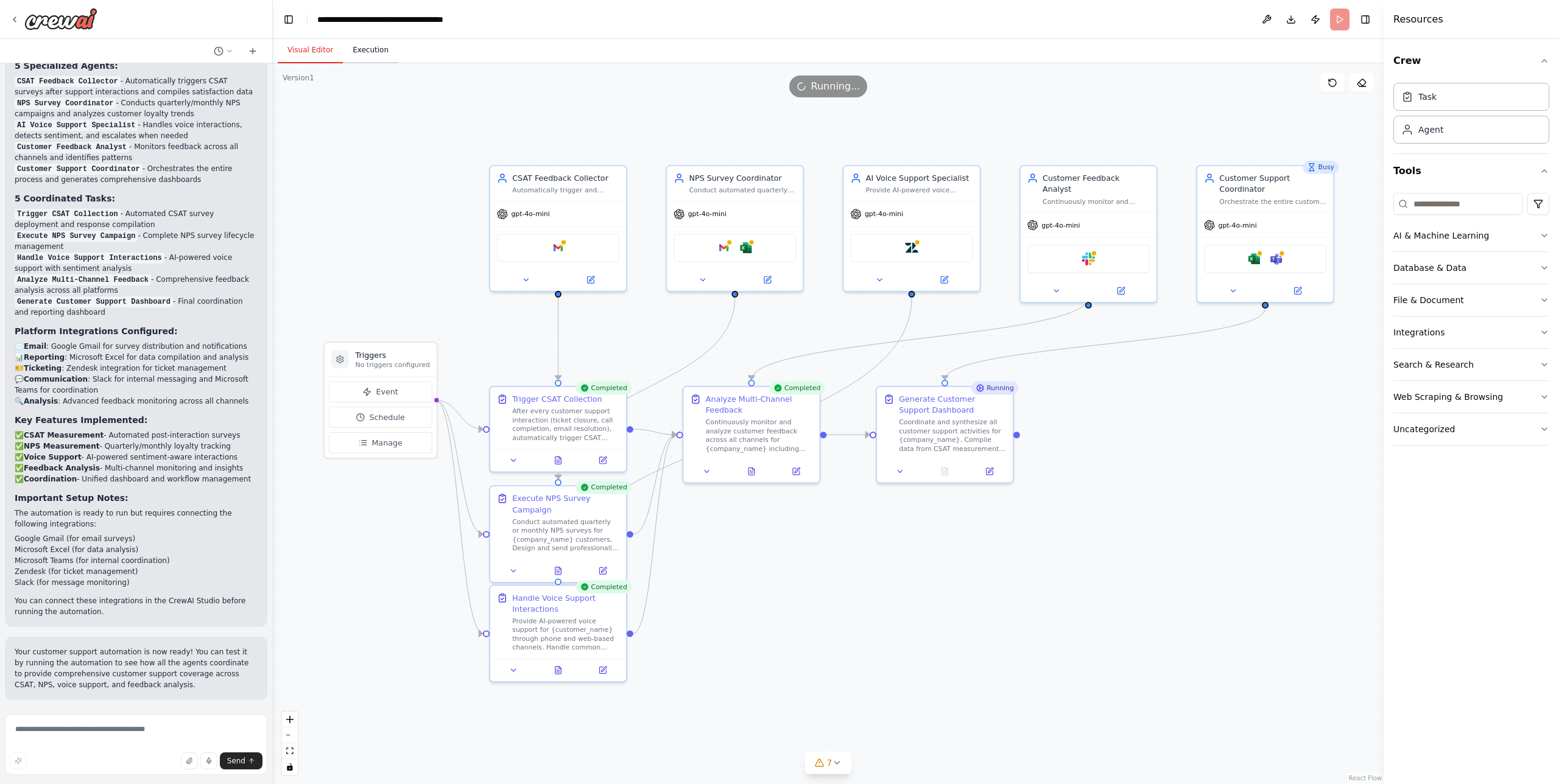
click at [368, 48] on button "Execution" at bounding box center [370, 50] width 56 height 26
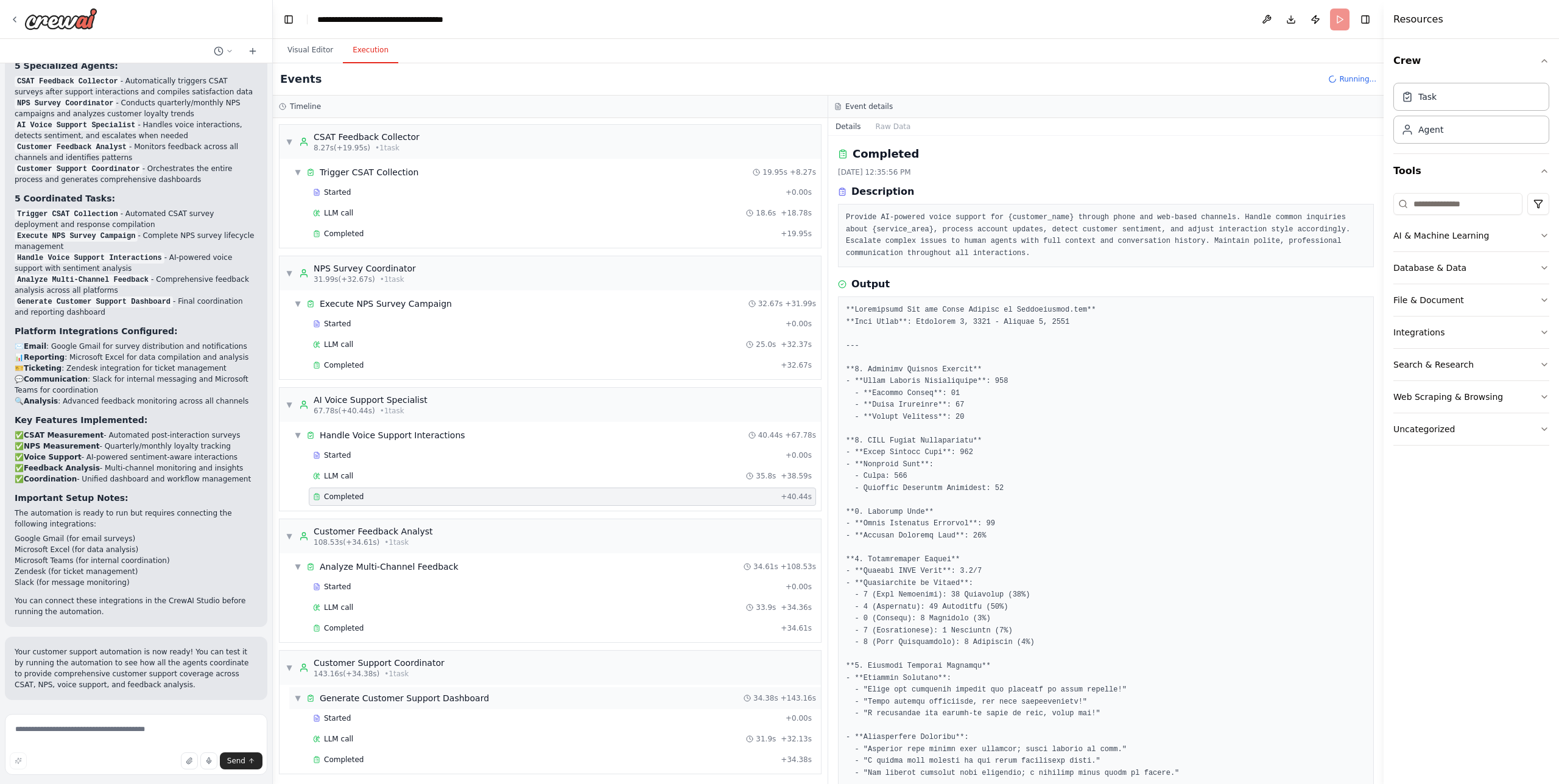
scroll to position [2423, 0]
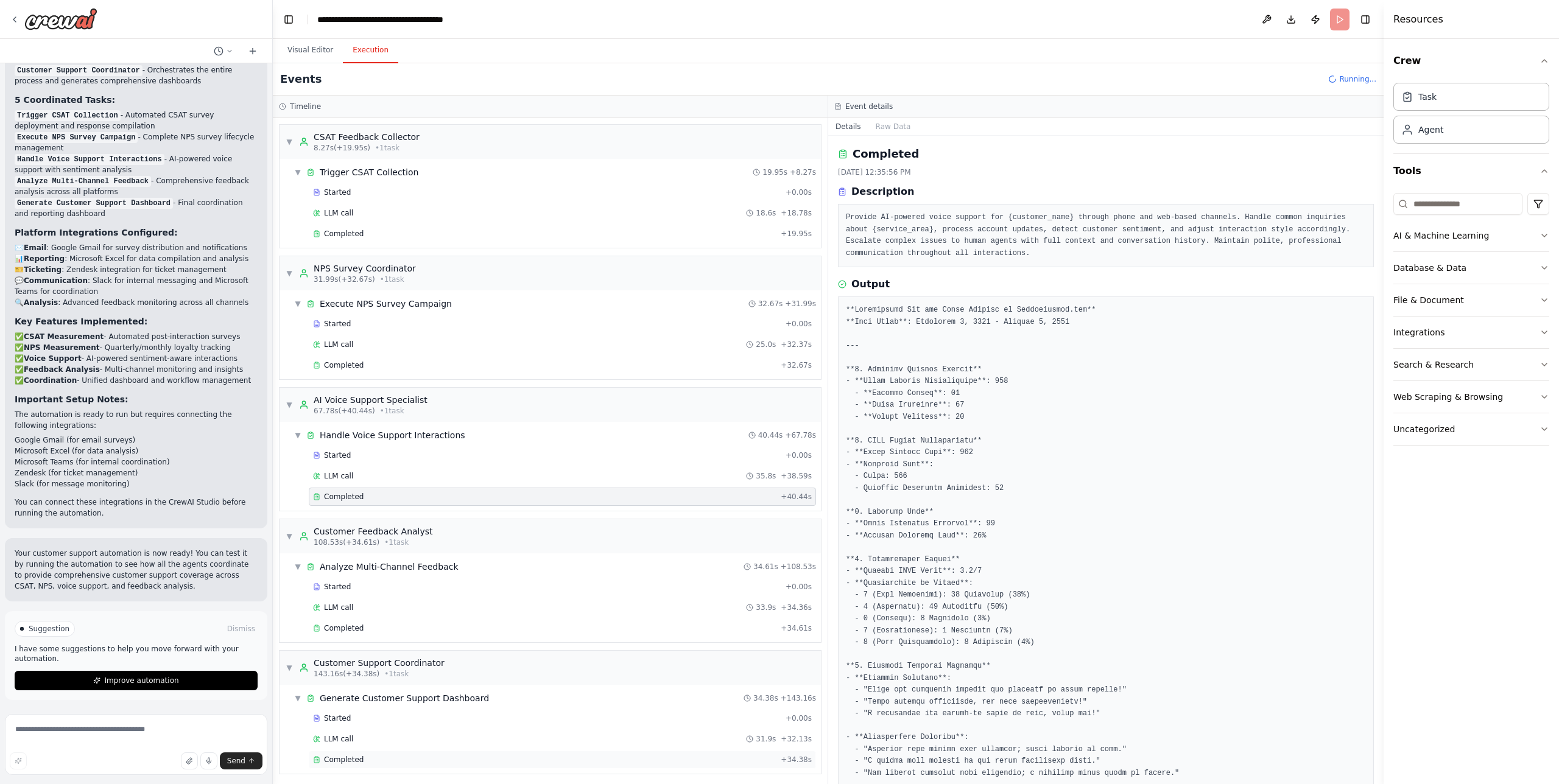
click at [350, 762] on span "Completed" at bounding box center [343, 759] width 40 height 10
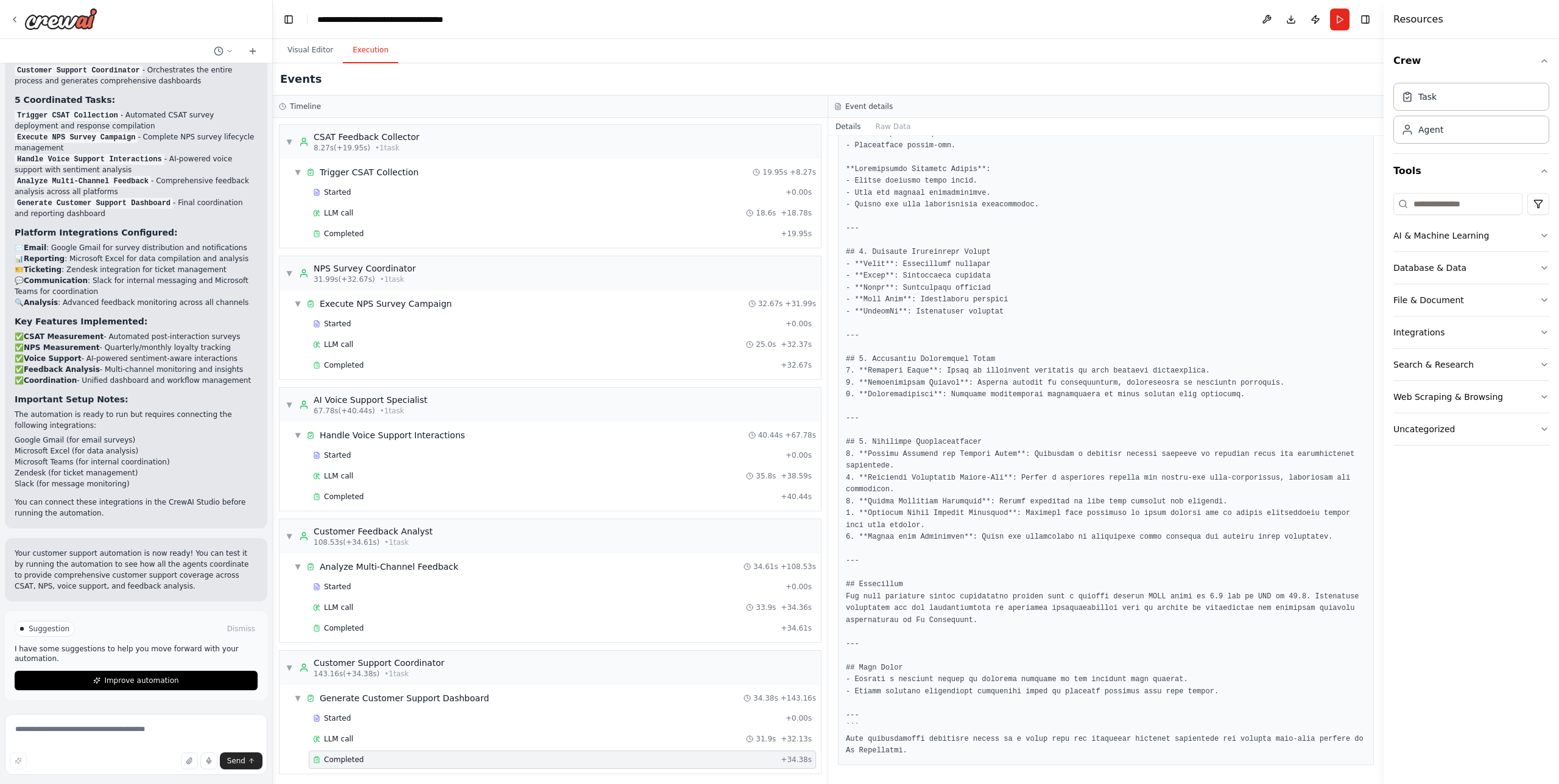
scroll to position [842, 0]
click at [158, 680] on span "Improve automation" at bounding box center [142, 680] width 74 height 10
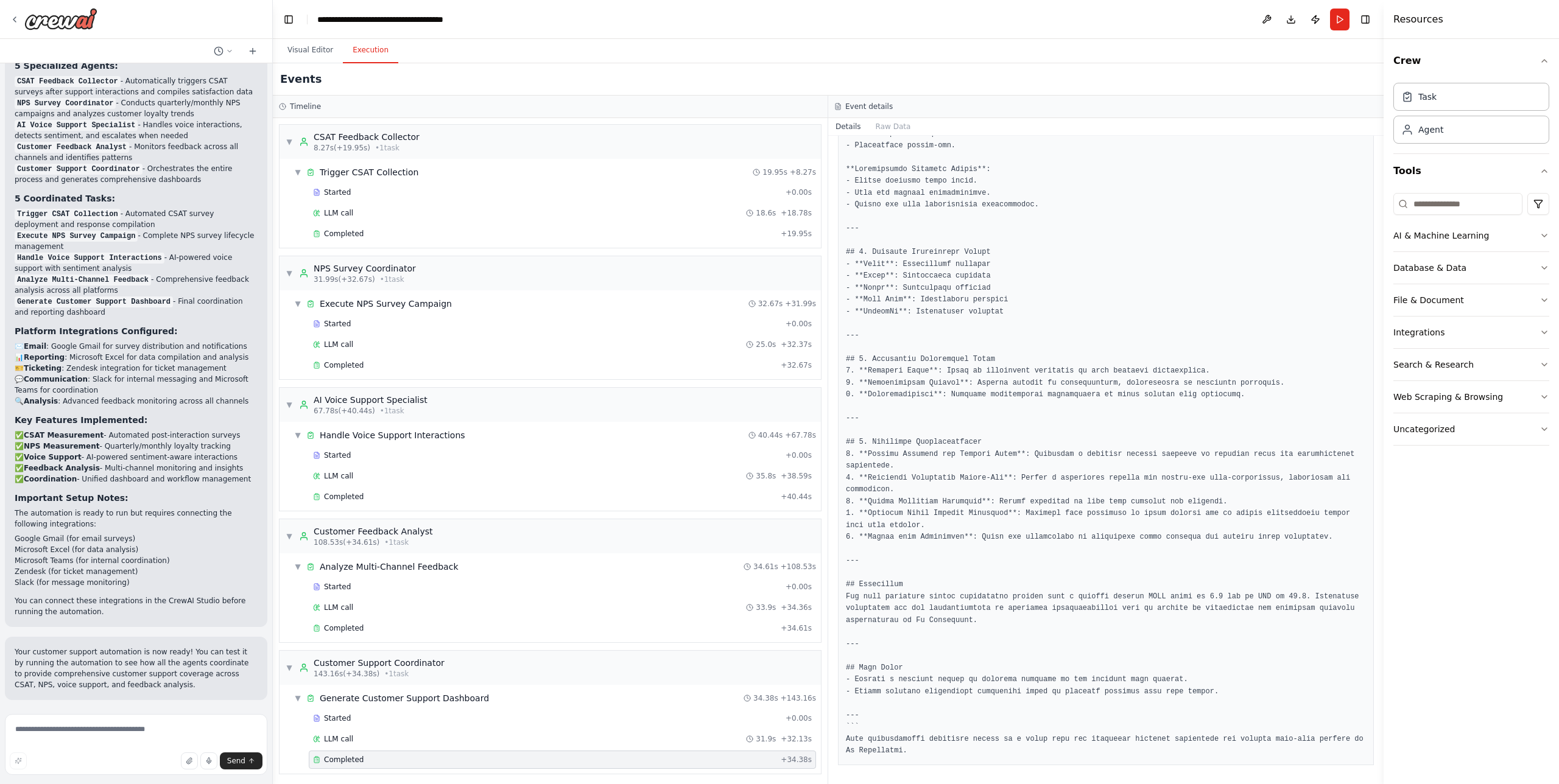
scroll to position [2372, 0]
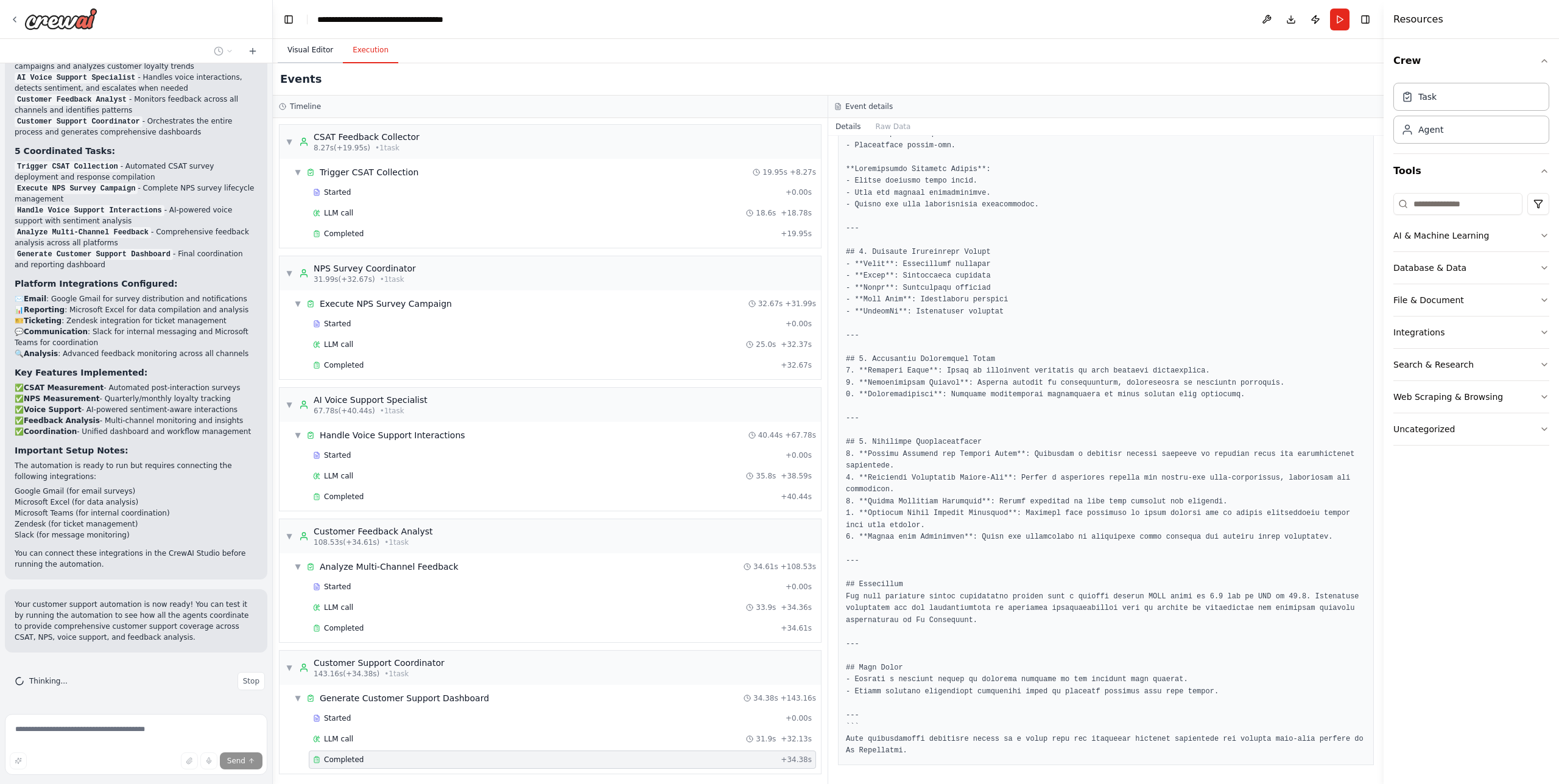
click at [301, 52] on button "Visual Editor" at bounding box center [311, 50] width 66 height 26
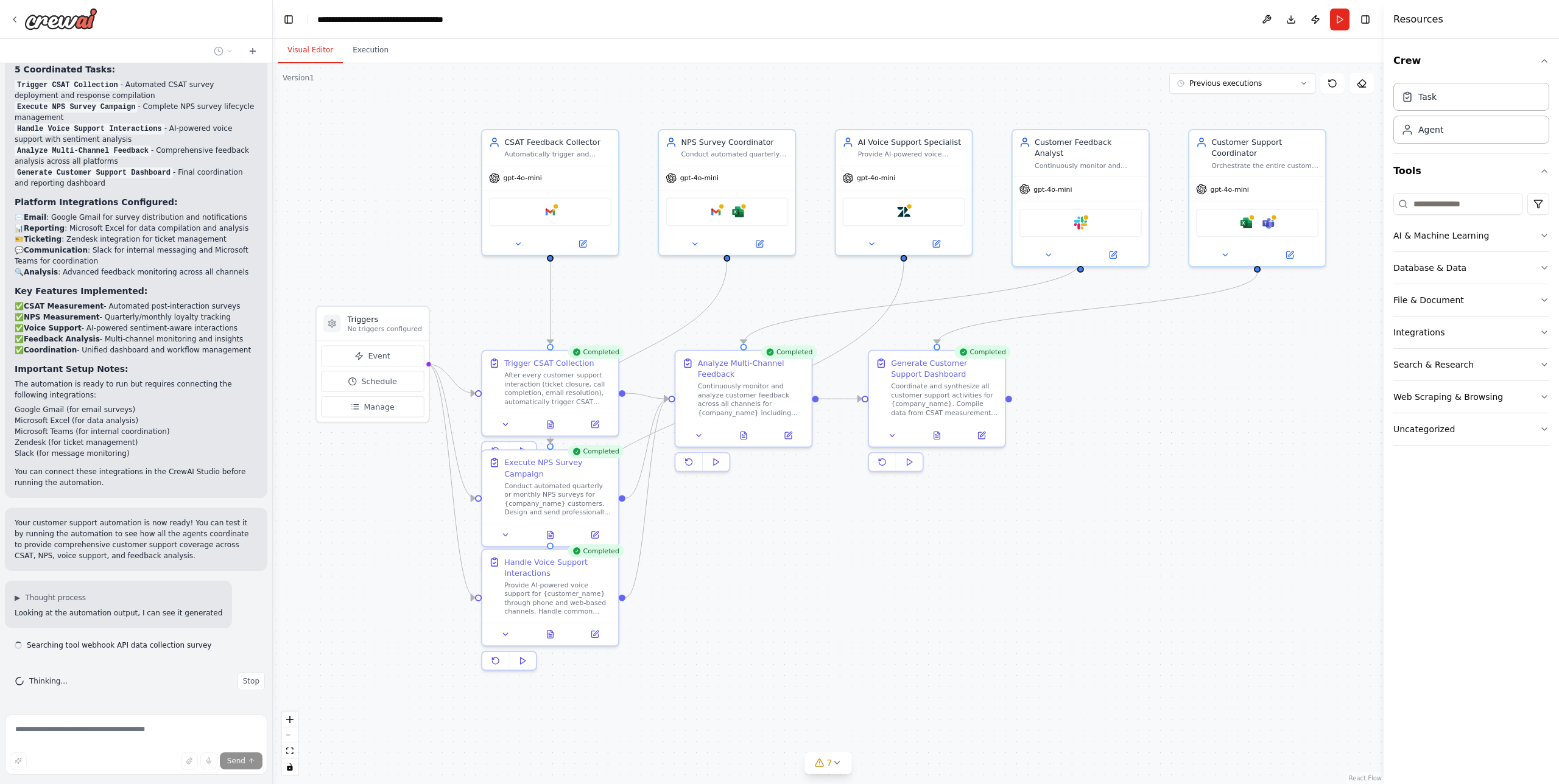
drag, startPoint x: 1066, startPoint y: 648, endPoint x: 1058, endPoint y: 611, distance: 37.9
click at [1058, 611] on div ".deletable-edge-delete-btn { width: 20px; height: 20px; border: 0px solid #ffff…" at bounding box center [828, 424] width 1111 height 721
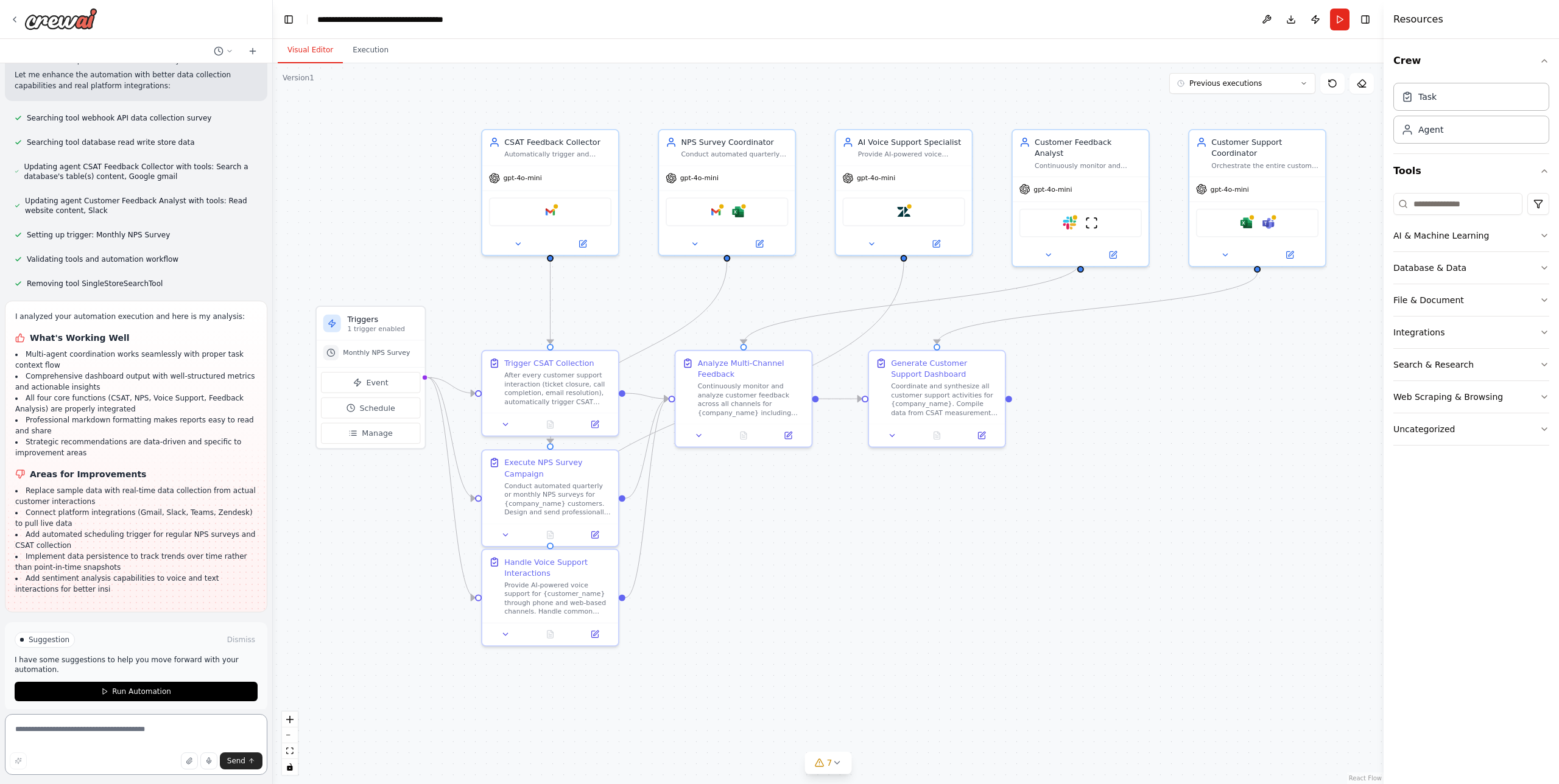
scroll to position [3050, 0]
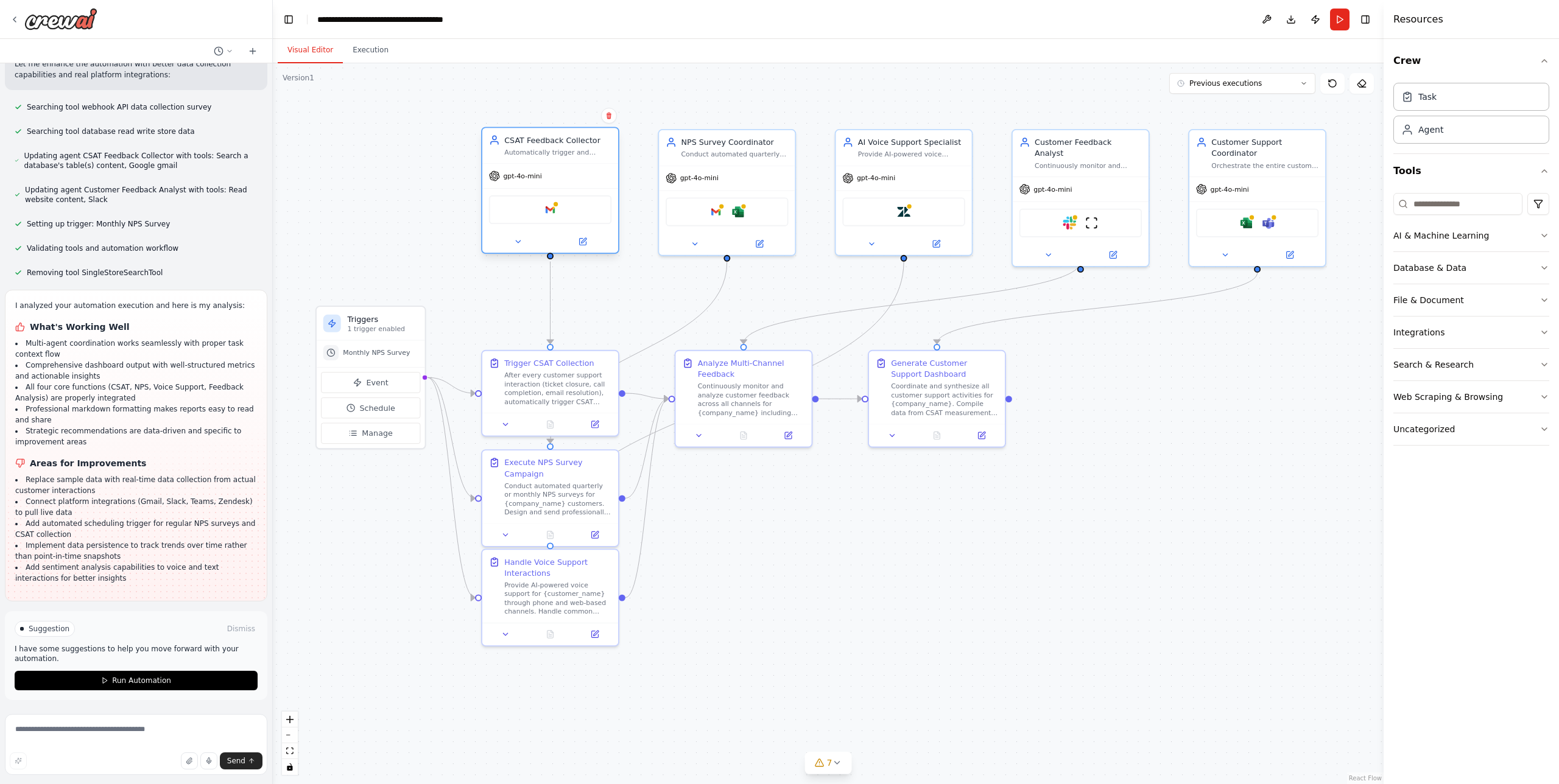
click at [565, 208] on div "Google gmail" at bounding box center [550, 210] width 122 height 28
click at [581, 237] on icon at bounding box center [583, 242] width 9 height 9
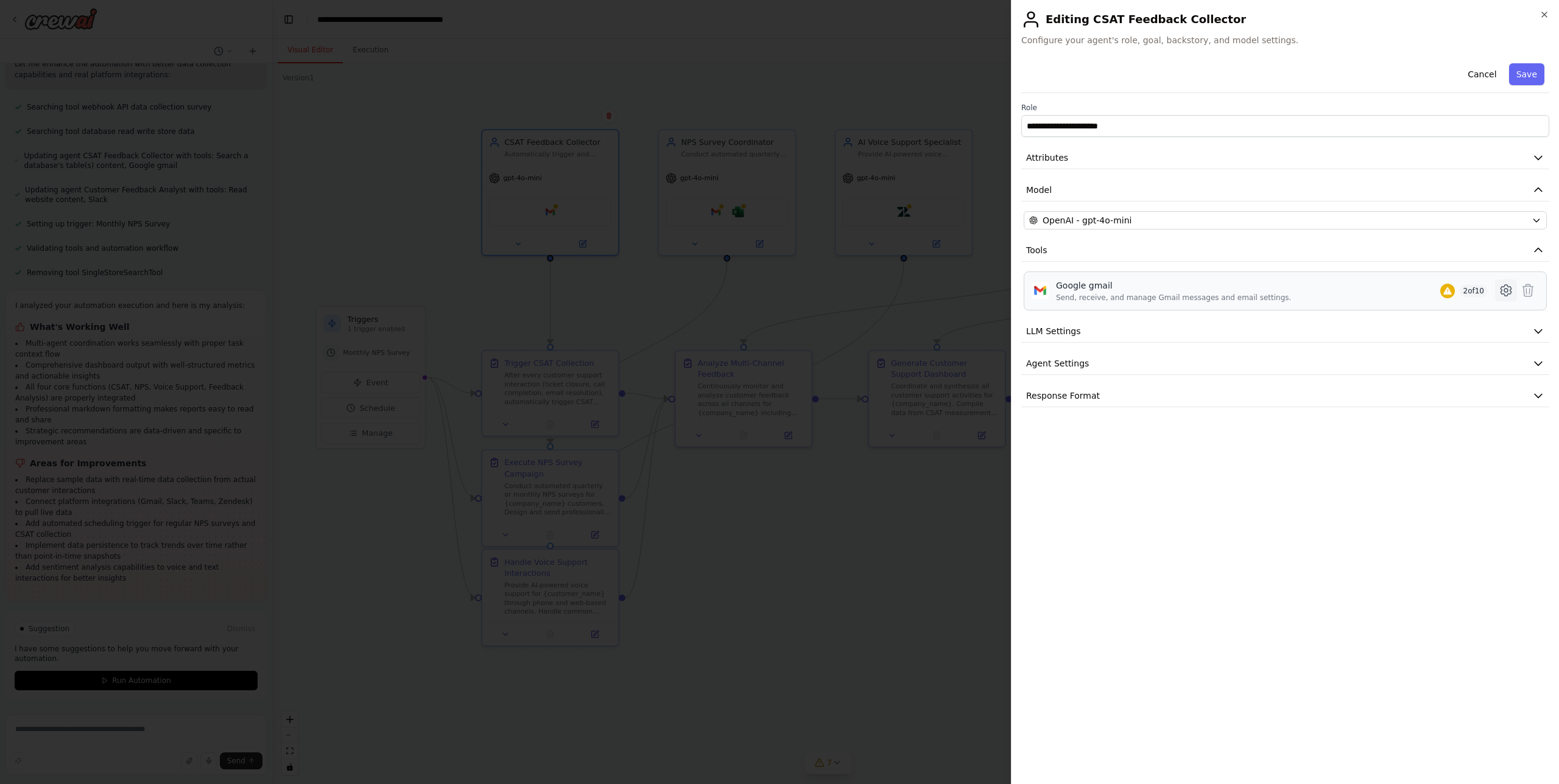
click at [1506, 288] on icon at bounding box center [1506, 290] width 4 height 4
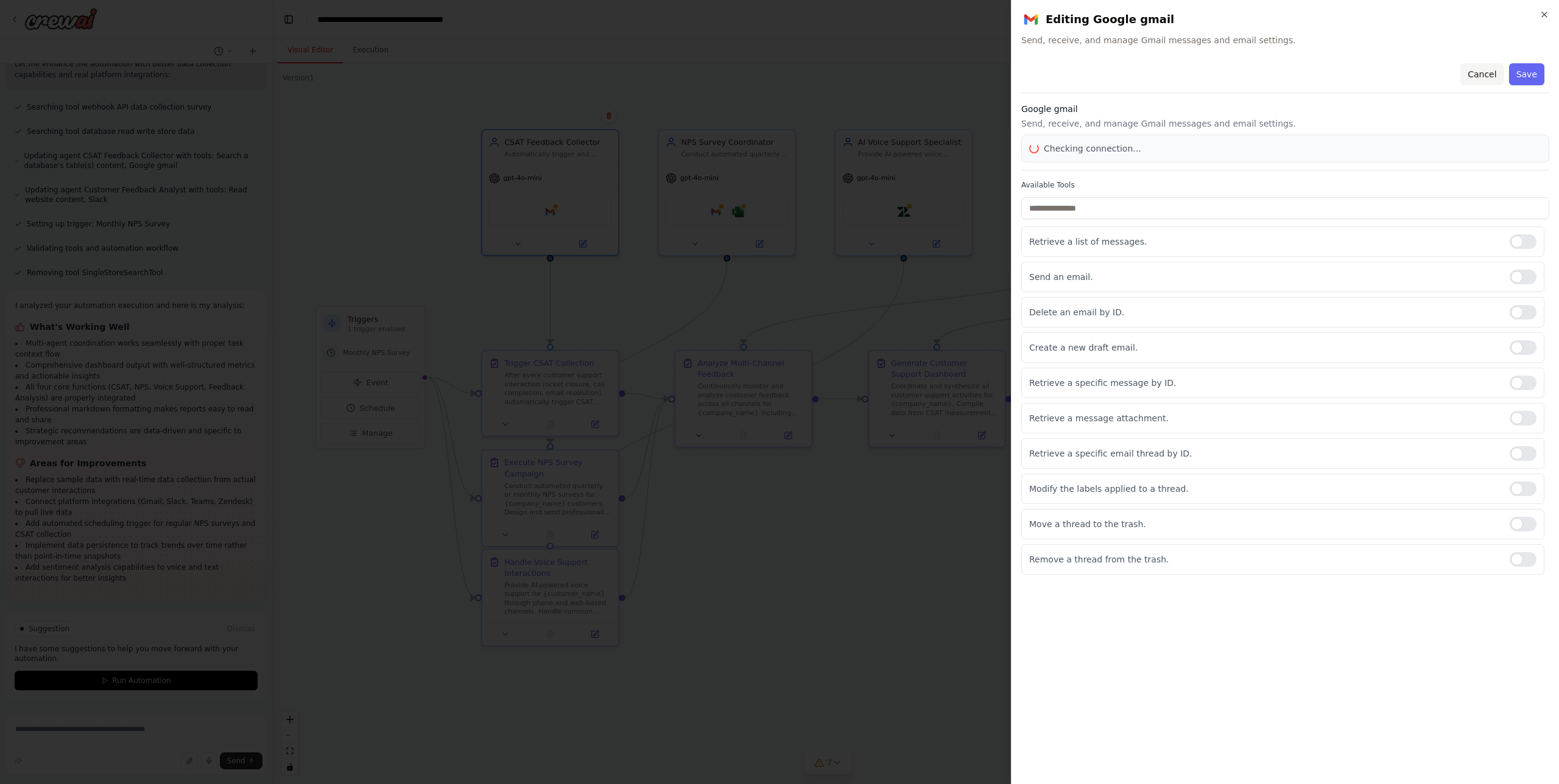
click at [1478, 74] on button "Cancel" at bounding box center [1482, 74] width 43 height 22
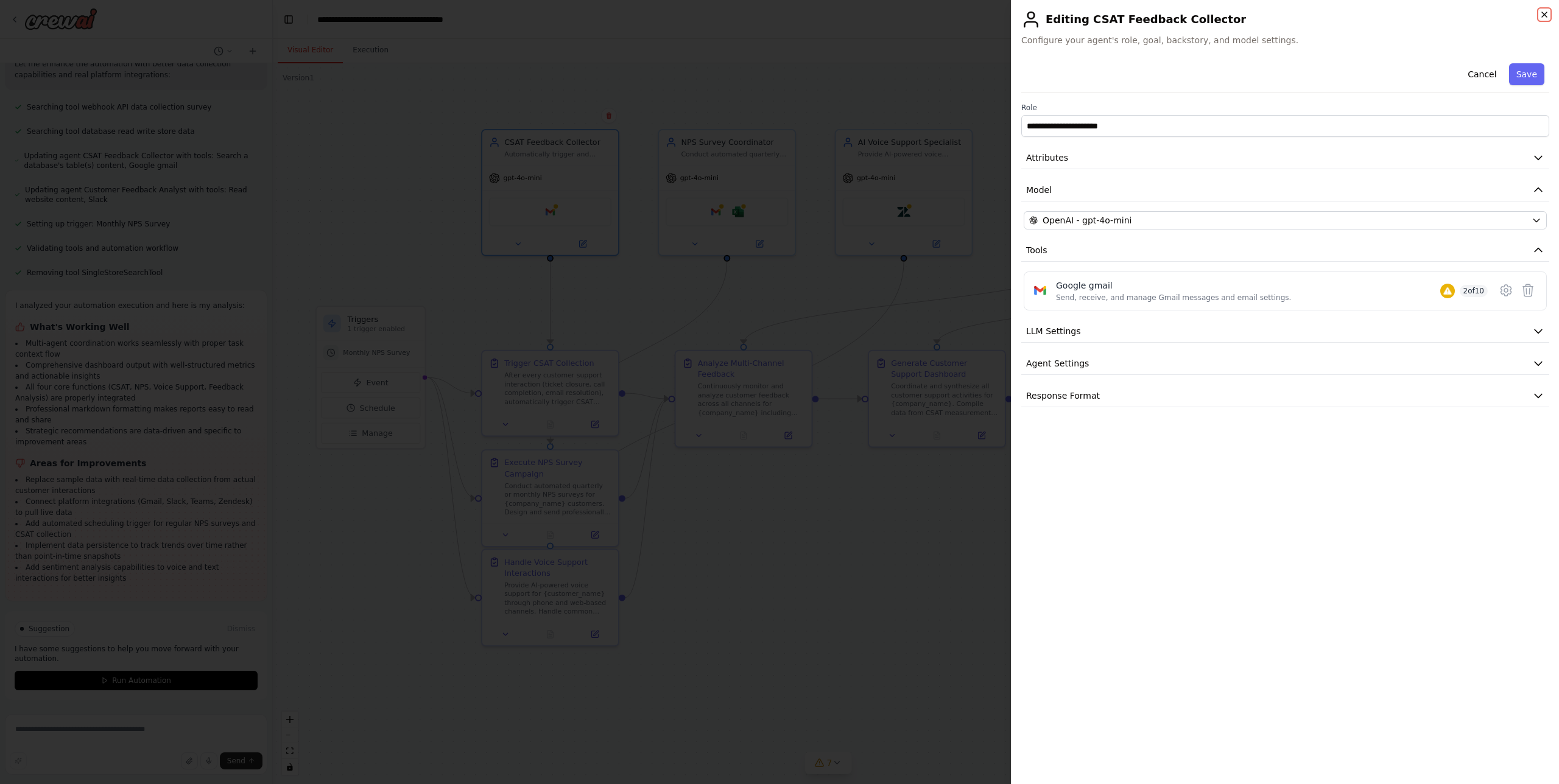
click at [1545, 16] on icon "button" at bounding box center [1544, 14] width 10 height 10
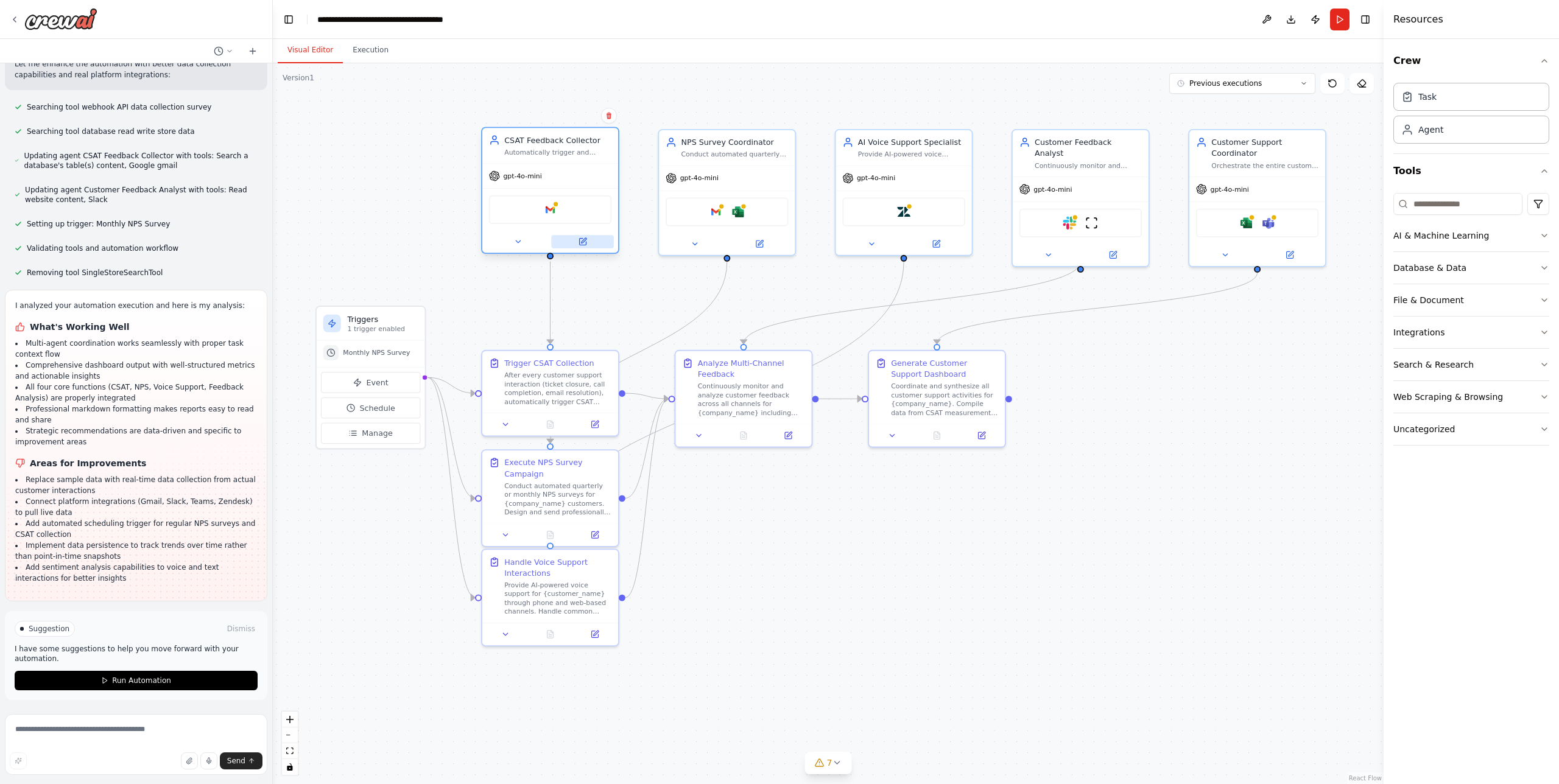
click at [586, 243] on icon at bounding box center [583, 242] width 9 height 9
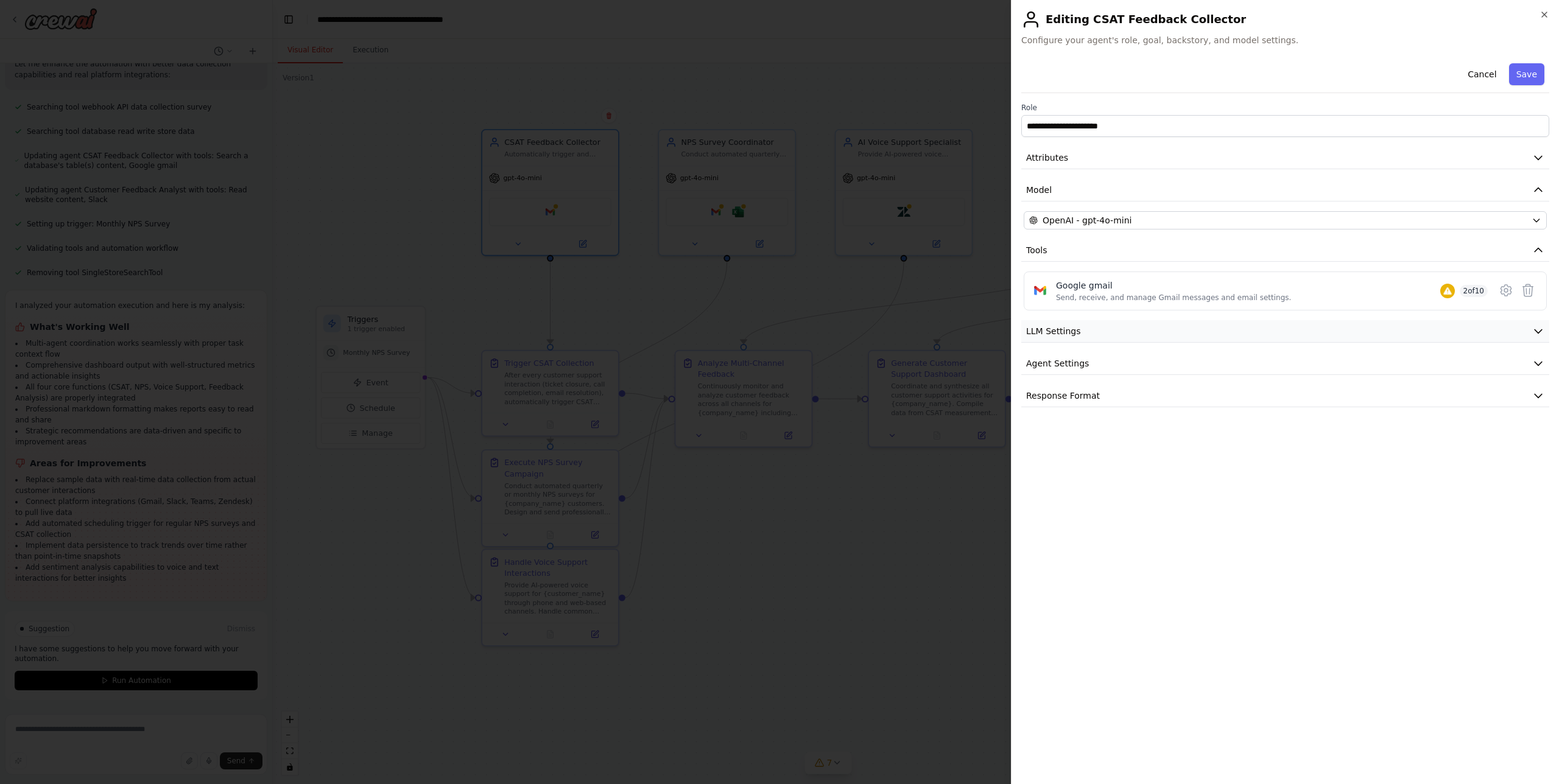
click at [1200, 332] on button "LLM Settings" at bounding box center [1285, 331] width 529 height 22
click at [1138, 452] on button "Agent Settings" at bounding box center [1285, 450] width 529 height 22
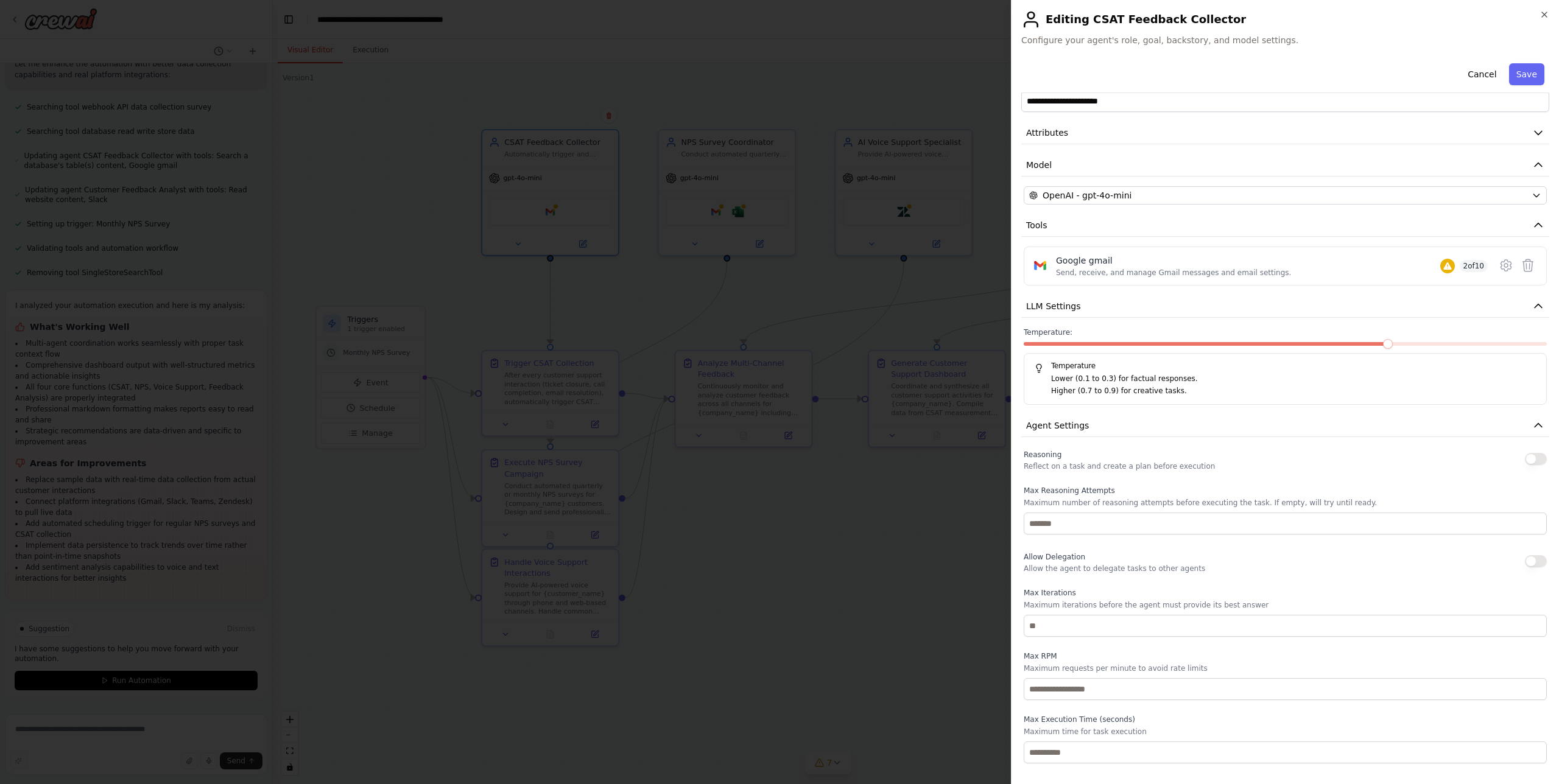
scroll to position [56, 0]
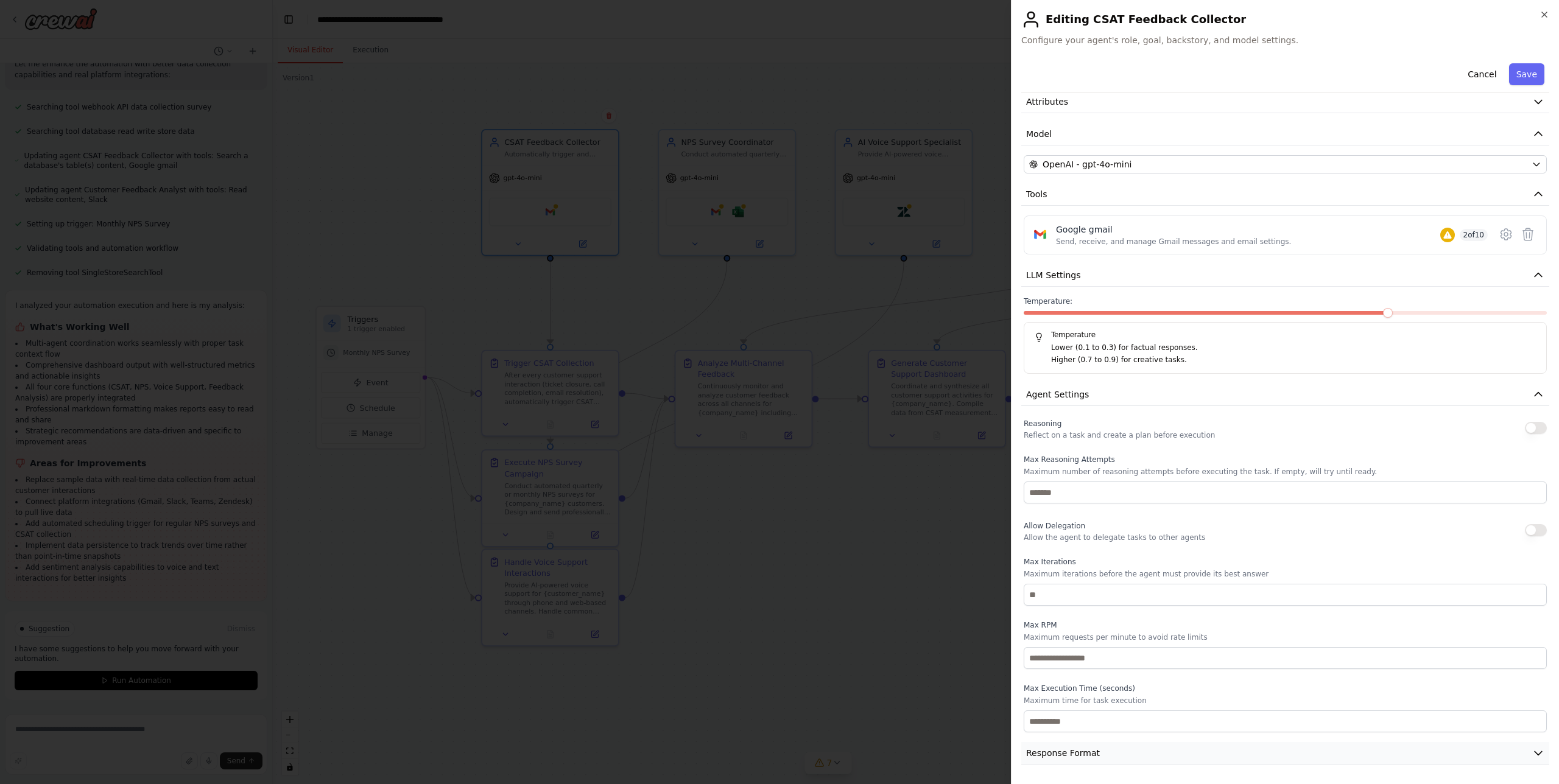
click at [1139, 749] on button "Response Format" at bounding box center [1285, 753] width 529 height 22
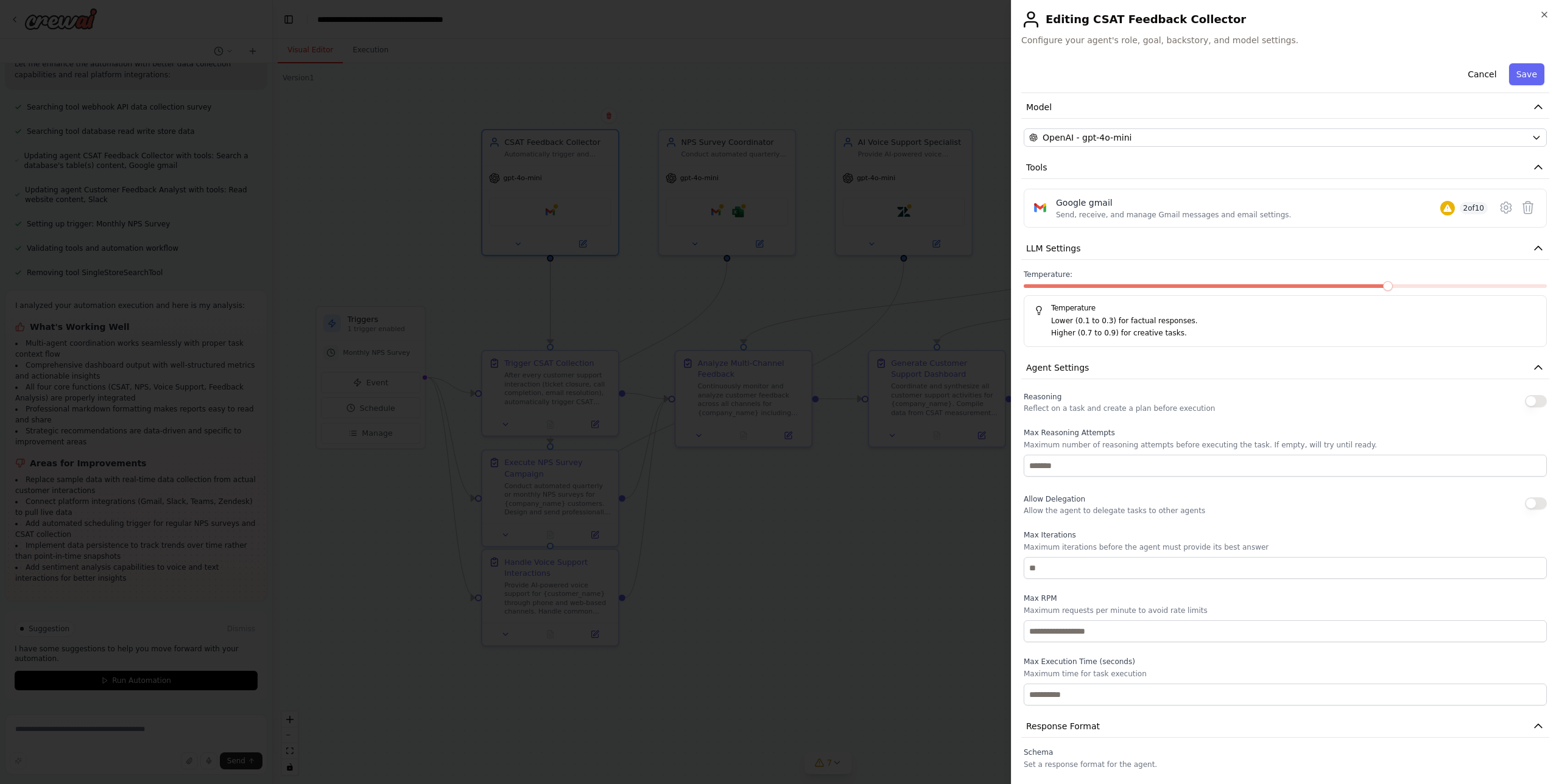
scroll to position [113, 0]
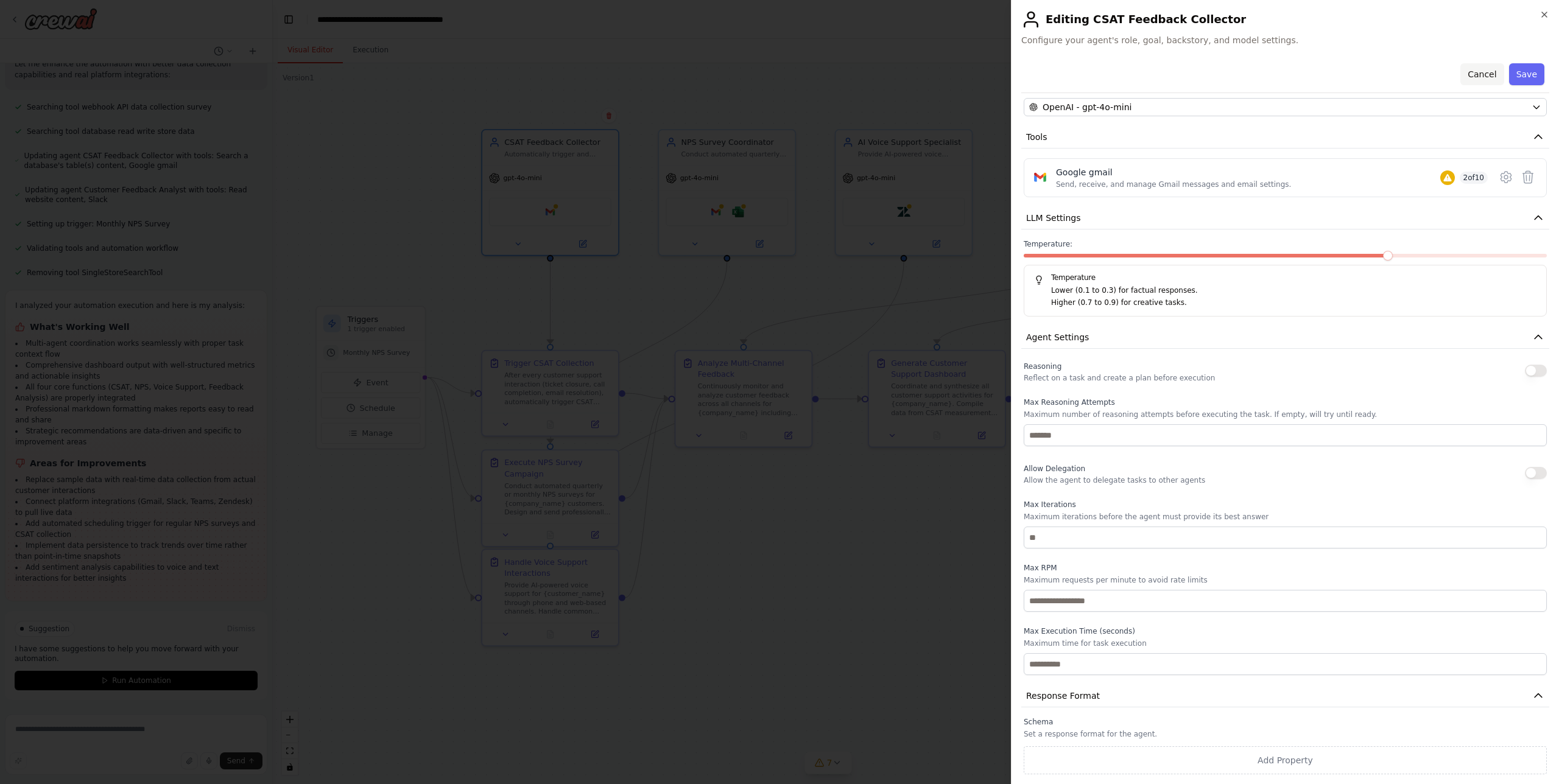
click at [1468, 73] on button "Cancel" at bounding box center [1482, 74] width 43 height 22
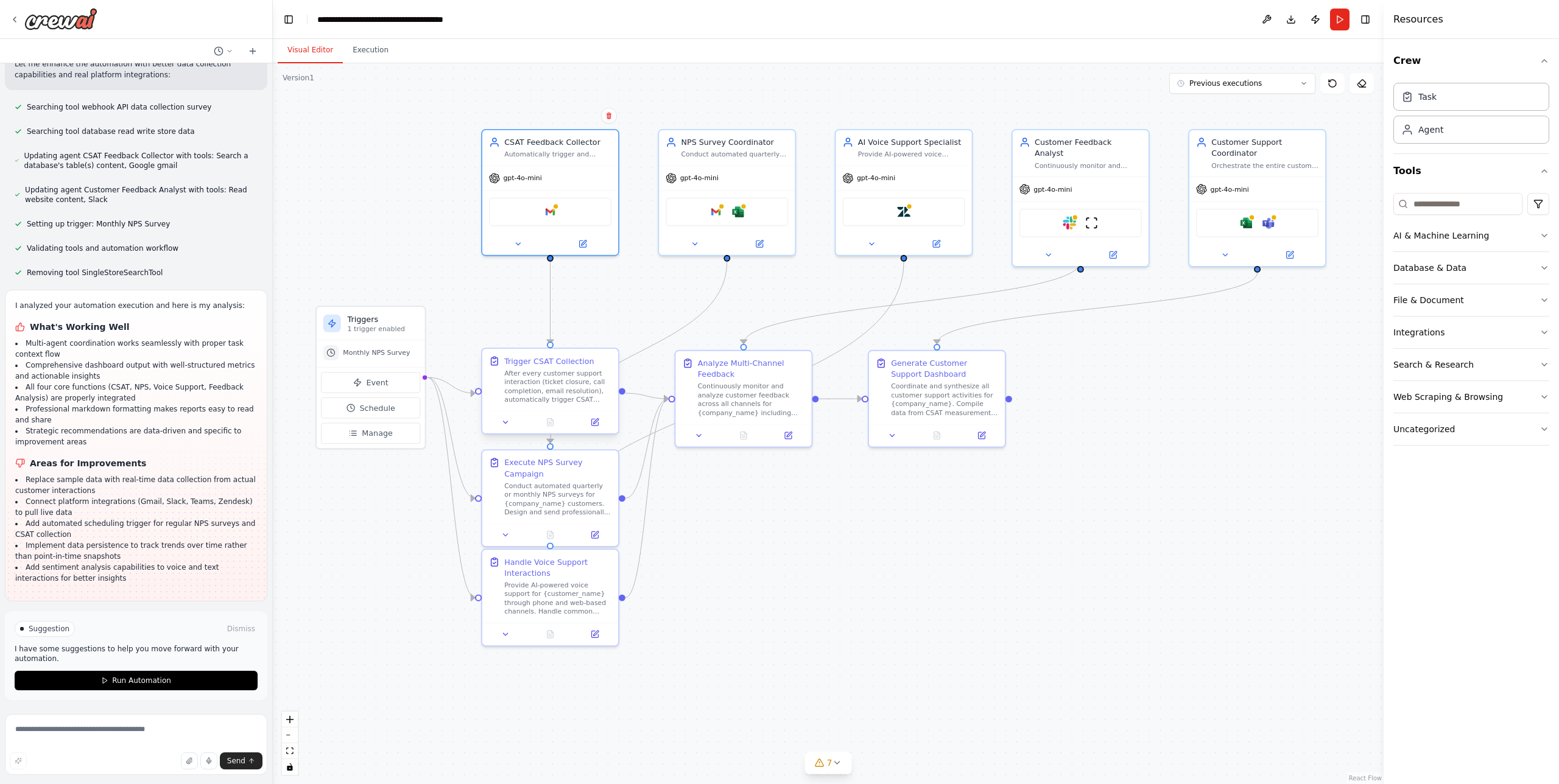
click at [537, 376] on div "After every customer support interaction (ticket closure, call completion, emai…" at bounding box center [558, 387] width 107 height 35
click at [590, 421] on icon at bounding box center [595, 422] width 9 height 9
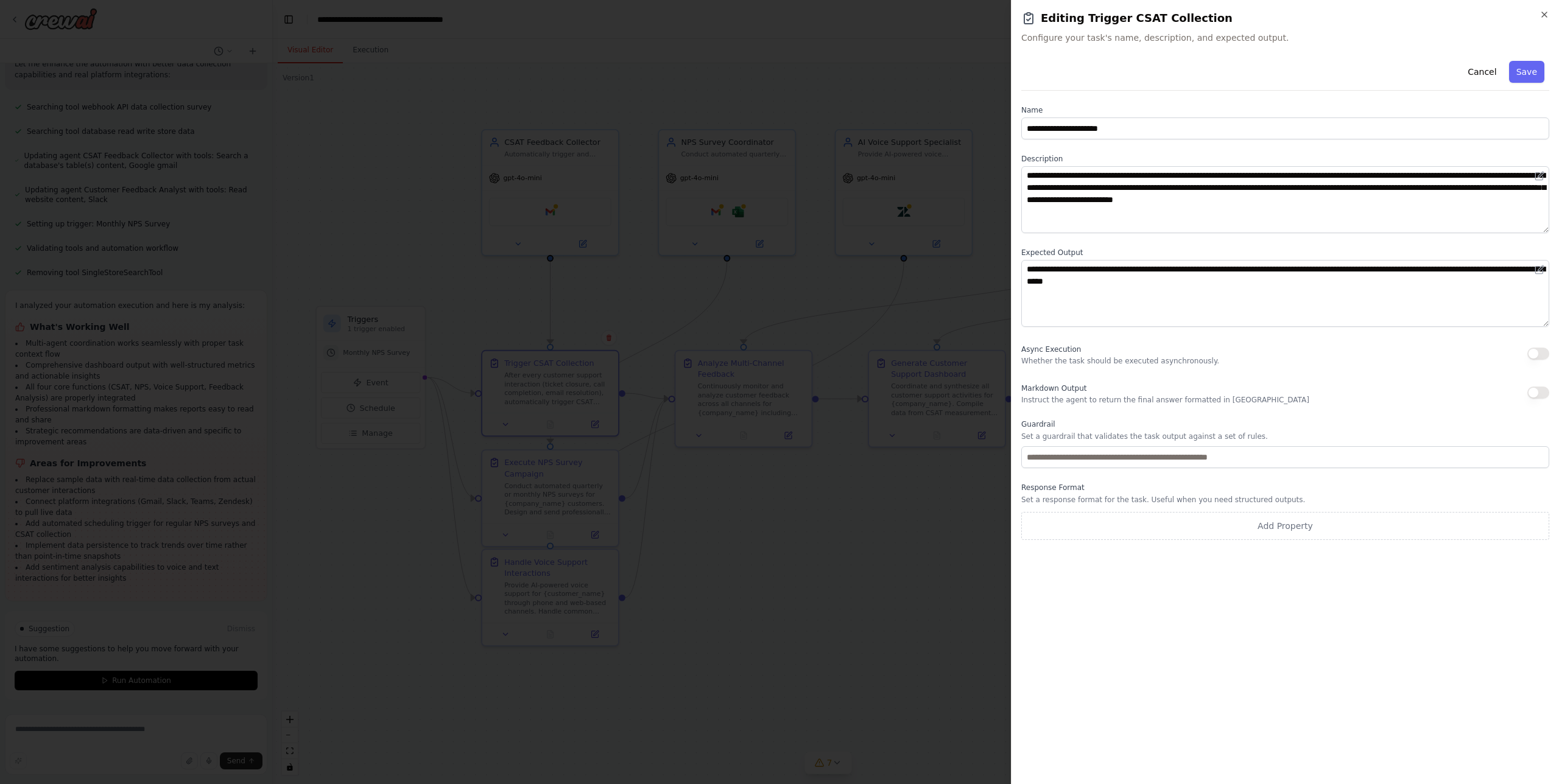
drag, startPoint x: 1480, startPoint y: 77, endPoint x: 1447, endPoint y: 87, distance: 34.5
click at [1480, 75] on button "Cancel" at bounding box center [1482, 72] width 43 height 22
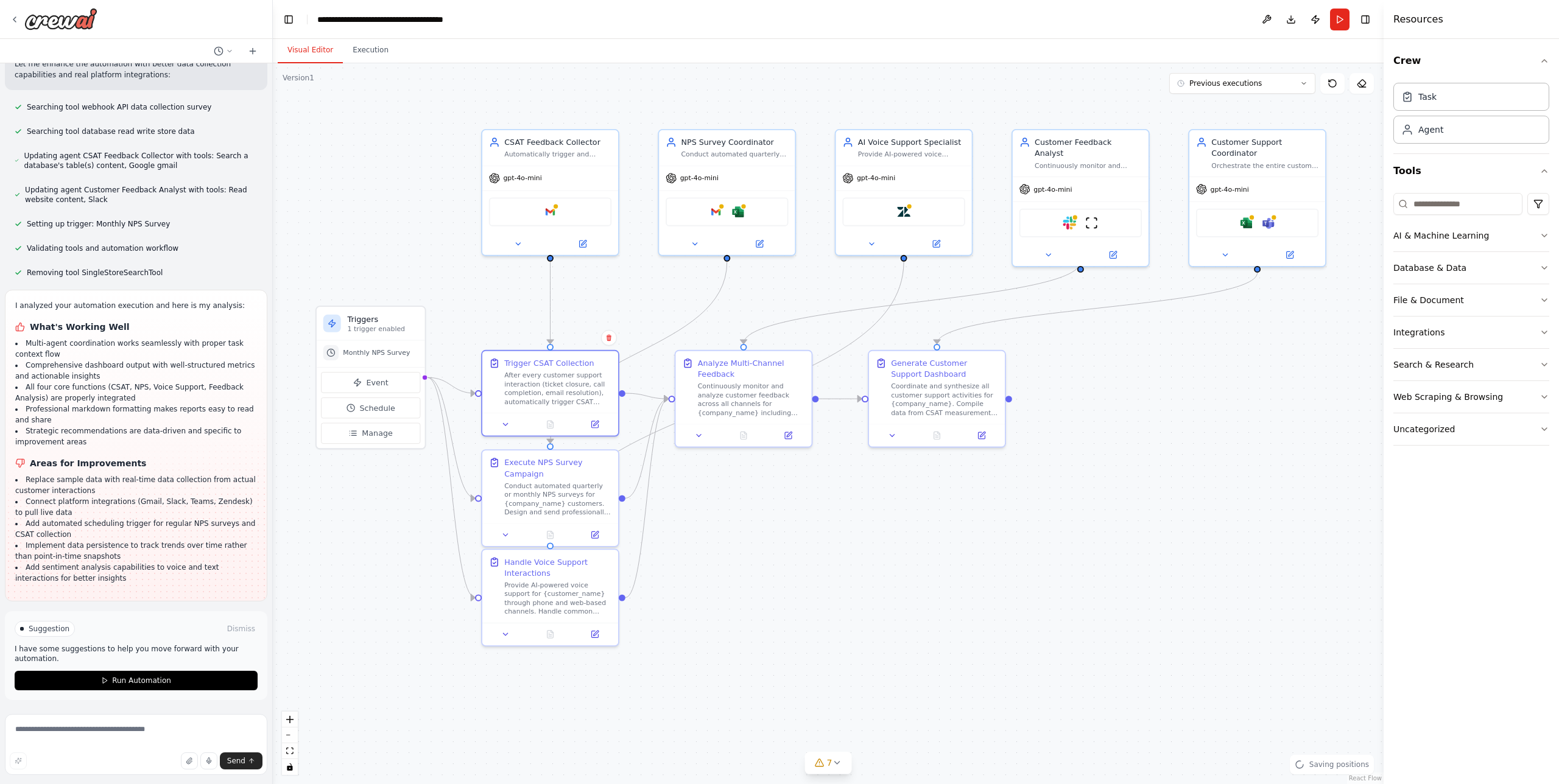
click at [1026, 583] on div ".deletable-edge-delete-btn { width: 20px; height: 20px; border: 0px solid #ffff…" at bounding box center [828, 424] width 1111 height 721
click at [1365, 19] on button "Toggle Right Sidebar" at bounding box center [1365, 19] width 17 height 17
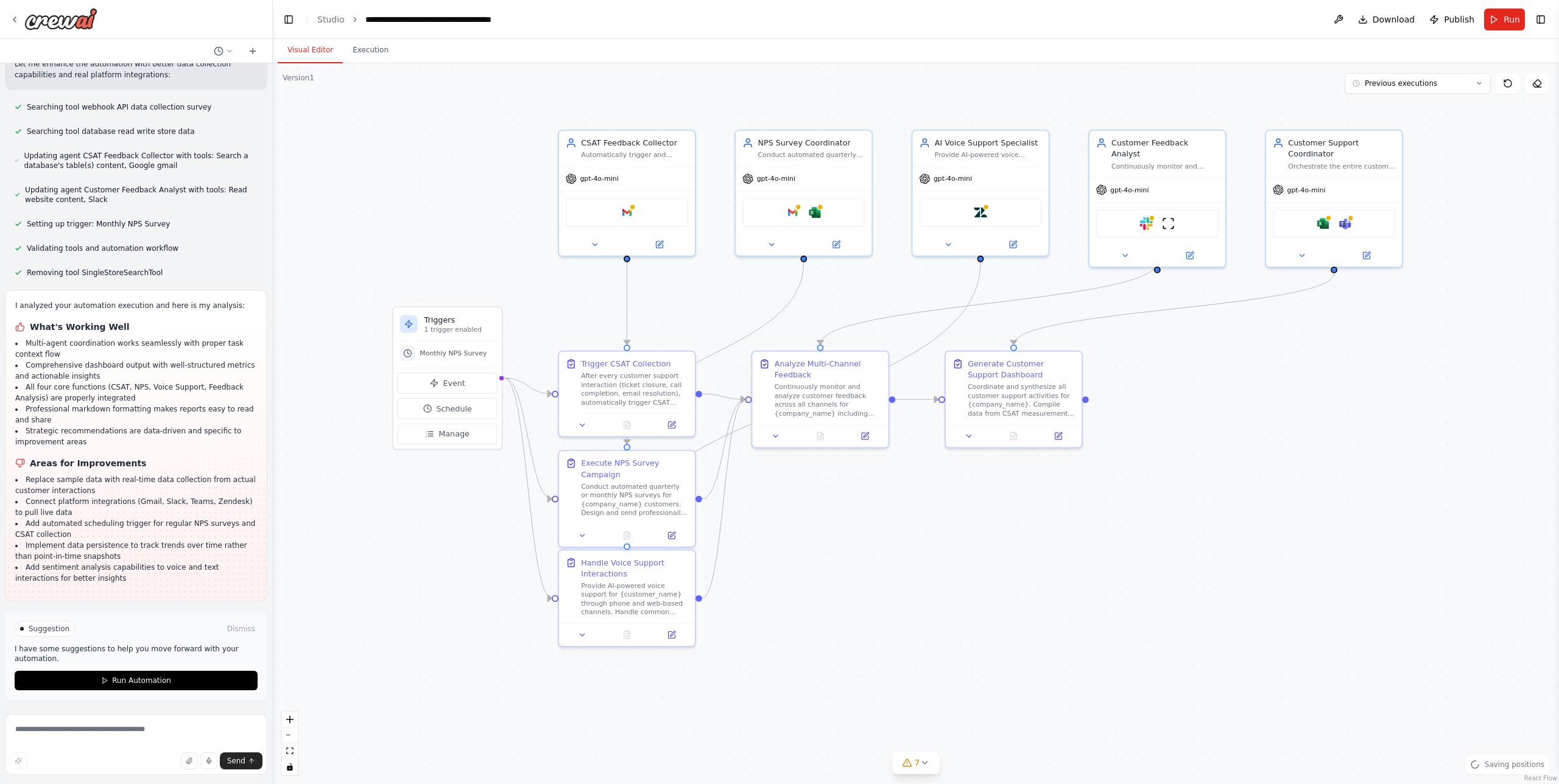
drag, startPoint x: 1224, startPoint y: 429, endPoint x: 1301, endPoint y: 430, distance: 77.0
click at [1301, 430] on div ".deletable-edge-delete-btn { width: 20px; height: 20px; border: 0px solid #ffff…" at bounding box center [915, 424] width 1286 height 721
